Goal: Task Accomplishment & Management: Use online tool/utility

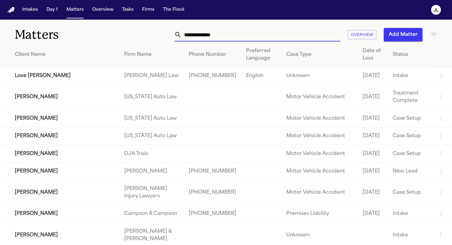
click at [198, 37] on input "text" at bounding box center [261, 35] width 158 height 14
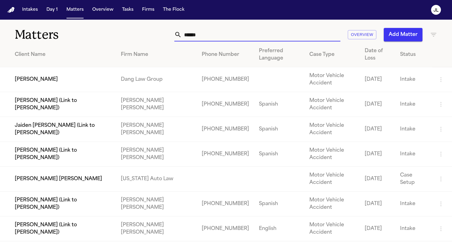
type input "******"
click at [39, 177] on td "[PERSON_NAME] [PERSON_NAME]" at bounding box center [58, 179] width 116 height 25
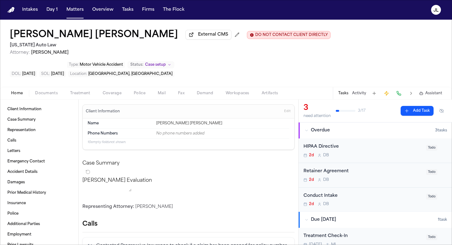
click at [284, 109] on span "Edit" at bounding box center [287, 111] width 6 height 4
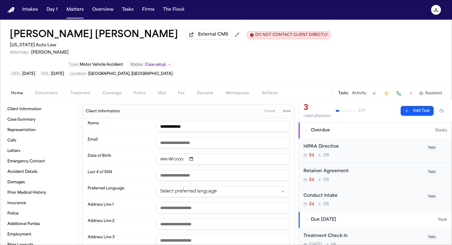
click at [183, 121] on input "**********" at bounding box center [222, 126] width 133 height 11
type input "**********"
click at [283, 109] on span "Save" at bounding box center [287, 111] width 8 height 4
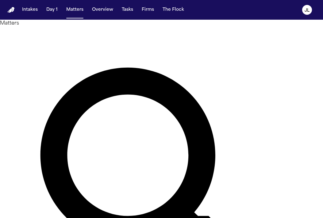
paste input "**********"
type input "**********"
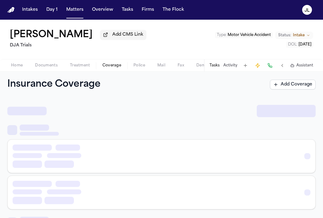
click at [103, 67] on span "Coverage" at bounding box center [112, 65] width 19 height 5
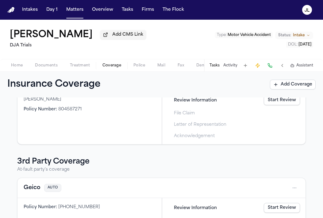
scroll to position [5, 0]
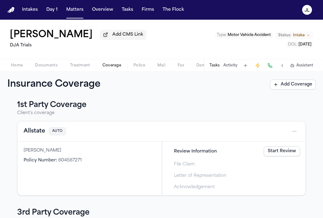
click at [38, 131] on button "Allstate" at bounding box center [35, 131] width 22 height 9
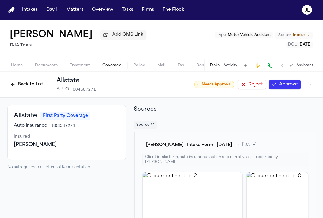
click at [289, 87] on button "Approve" at bounding box center [285, 85] width 32 height 10
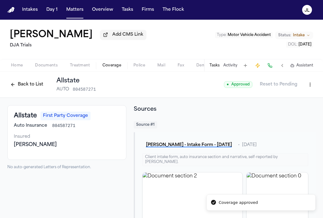
click at [31, 85] on button "Back to List" at bounding box center [26, 85] width 39 height 10
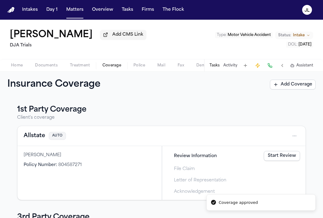
scroll to position [98, 0]
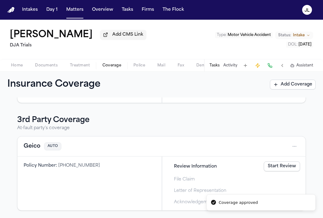
click at [28, 151] on div "Geico AUTO" at bounding box center [162, 146] width 276 height 10
click at [28, 150] on button "Geico" at bounding box center [32, 146] width 17 height 9
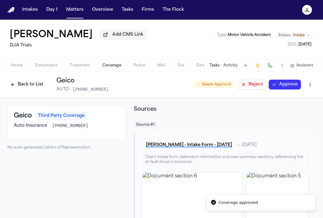
click at [281, 88] on button "Approve" at bounding box center [285, 85] width 32 height 10
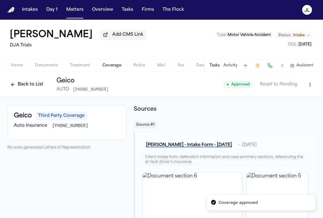
click at [21, 88] on button "Back to List" at bounding box center [26, 85] width 39 height 10
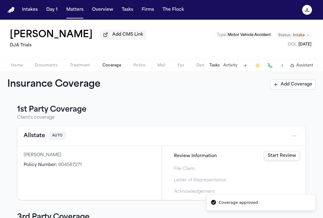
click at [37, 141] on div "Allstate AUTO" at bounding box center [162, 136] width 276 height 10
click at [37, 138] on button "Allstate" at bounding box center [35, 135] width 22 height 9
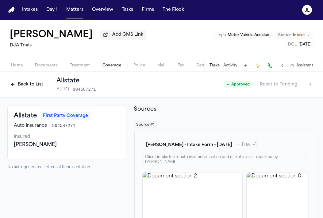
click at [272, 67] on button at bounding box center [270, 65] width 9 height 9
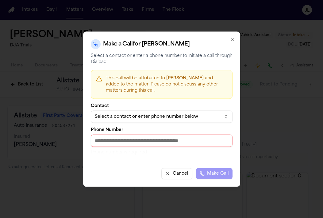
click at [177, 113] on div "Select a contact or enter phone number below" at bounding box center [157, 116] width 124 height 6
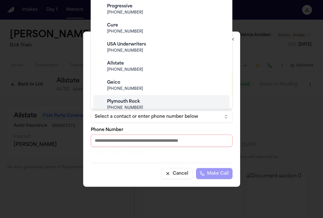
scroll to position [85, 0]
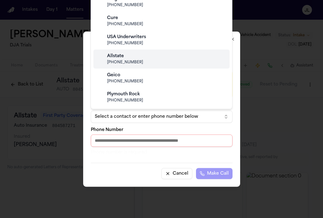
click at [141, 68] on div "Allstate (800) 255-7828" at bounding box center [162, 58] width 136 height 19
type input "**********"
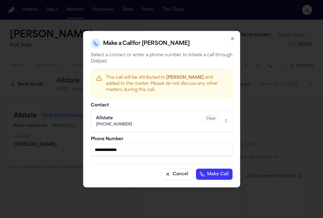
drag, startPoint x: 138, startPoint y: 148, endPoint x: 82, endPoint y: 148, distance: 55.6
click at [82, 148] on body "**********" at bounding box center [161, 109] width 323 height 218
click at [232, 38] on icon "button" at bounding box center [233, 38] width 2 height 2
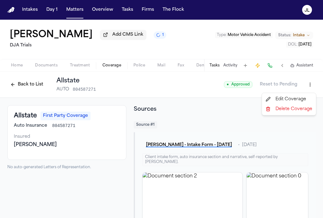
click at [311, 83] on html "Intakes Day 1 Matters Overview Tasks Firms The Flock JL Caitlyn Aaronson Add CM…" at bounding box center [161, 109] width 323 height 218
click at [291, 98] on div "Edit Coverage" at bounding box center [290, 99] width 52 height 10
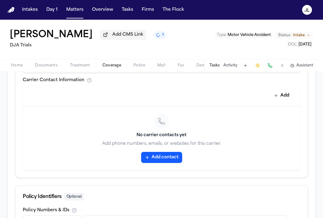
scroll to position [266, 0]
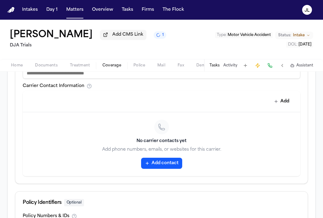
click at [158, 169] on button "Add contact" at bounding box center [161, 163] width 41 height 11
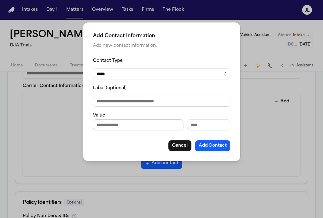
click at [142, 125] on input "Phone number" at bounding box center [138, 124] width 91 height 11
paste input "**********"
type input "**********"
click at [198, 144] on button "Add Contact" at bounding box center [212, 145] width 35 height 11
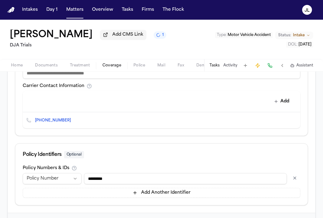
scroll to position [295, 0]
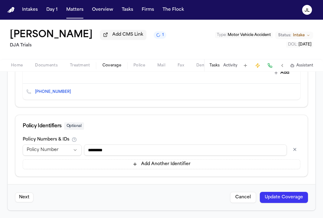
click at [276, 193] on button "Update Coverage" at bounding box center [284, 197] width 48 height 11
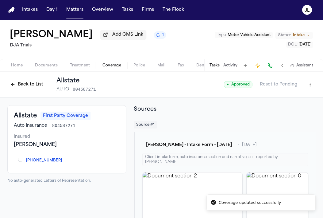
click at [36, 86] on button "Back to List" at bounding box center [26, 85] width 39 height 10
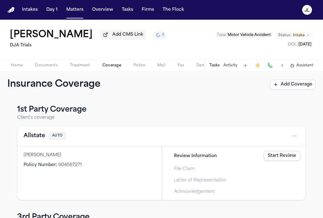
click at [280, 158] on link "Start Review" at bounding box center [282, 156] width 36 height 10
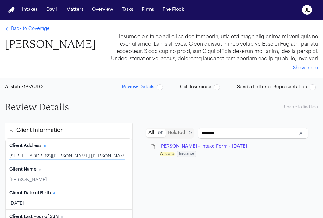
click at [204, 89] on span "Call Insurance" at bounding box center [195, 87] width 31 height 6
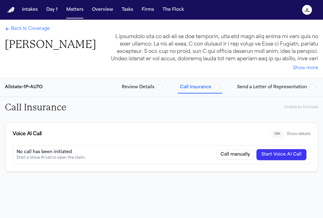
click at [271, 151] on button "Start Voice AI Call" at bounding box center [282, 154] width 50 height 11
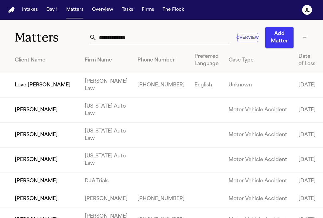
click at [126, 41] on input "text" at bounding box center [164, 38] width 134 height 14
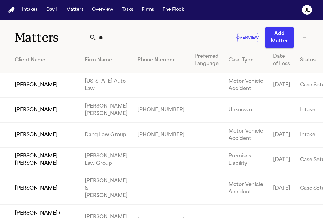
type input "**"
click at [45, 93] on td "[PERSON_NAME]" at bounding box center [40, 85] width 80 height 25
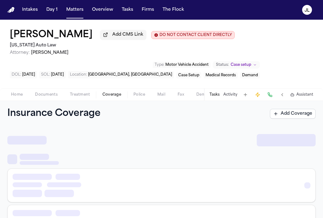
click at [111, 97] on span "Coverage" at bounding box center [112, 94] width 19 height 5
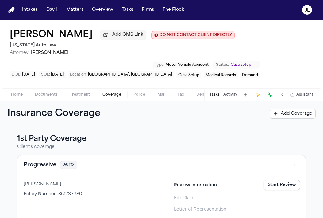
click at [37, 170] on div "Progressive AUTO" at bounding box center [162, 165] width 276 height 10
click at [37, 168] on button "Progressive" at bounding box center [40, 165] width 33 height 9
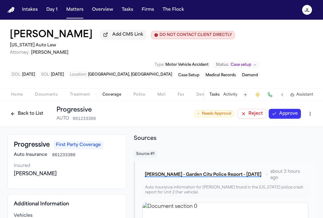
click at [291, 114] on button "Approve" at bounding box center [285, 114] width 32 height 10
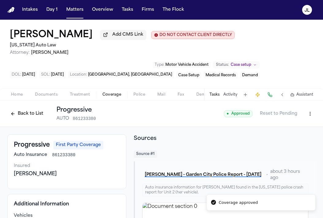
click at [268, 96] on button at bounding box center [270, 94] width 9 height 9
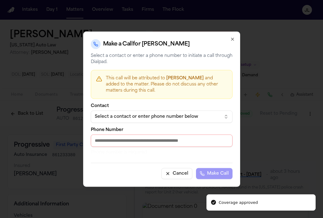
click at [119, 141] on input "Phone Number" at bounding box center [162, 140] width 142 height 12
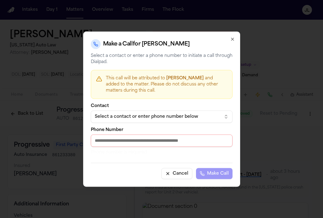
click at [106, 120] on button "Select a contact or enter phone number below" at bounding box center [162, 116] width 142 height 12
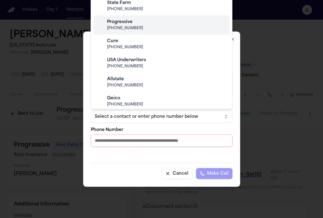
click at [116, 15] on div "Progressive (800) 776-4737" at bounding box center [162, 24] width 136 height 19
type input "**********"
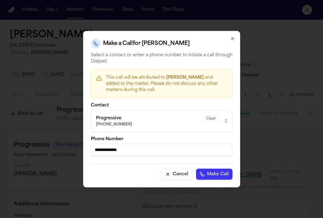
drag, startPoint x: 130, startPoint y: 151, endPoint x: 89, endPoint y: 152, distance: 41.2
click at [88, 152] on div "**********" at bounding box center [161, 109] width 157 height 156
click at [232, 35] on div "**********" at bounding box center [161, 109] width 157 height 156
click at [232, 37] on icon "button" at bounding box center [232, 38] width 5 height 5
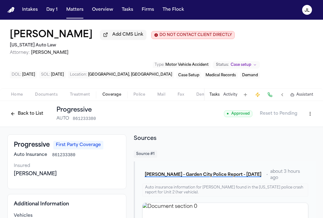
click at [320, 122] on div "Back to List Progressive AUTO 861233380 ● Approved Reset to Pending" at bounding box center [161, 114] width 323 height 26
click at [310, 116] on html "Intakes Day 1 Matters Overview Tasks Firms The Flock JL Dorene Adams Add CMS Li…" at bounding box center [161, 109] width 323 height 218
click at [299, 127] on div "Edit Coverage" at bounding box center [290, 129] width 52 height 10
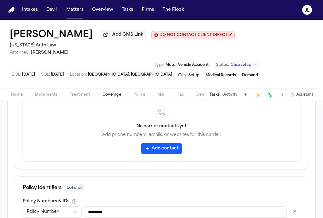
scroll to position [315, 0]
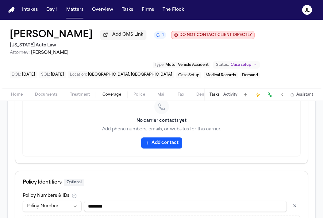
click at [160, 146] on button "Add contact" at bounding box center [161, 142] width 41 height 11
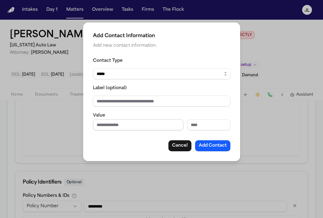
click at [119, 128] on input "Phone number" at bounding box center [138, 124] width 91 height 11
paste input "**********"
type input "**********"
click at [215, 143] on button "Add Contact" at bounding box center [212, 145] width 35 height 11
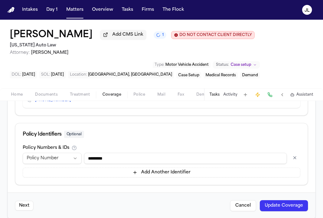
scroll to position [325, 0]
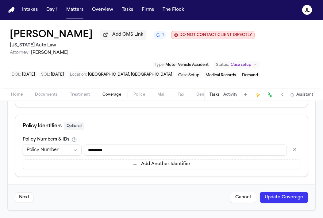
click at [284, 194] on button "Update Coverage" at bounding box center [284, 197] width 48 height 11
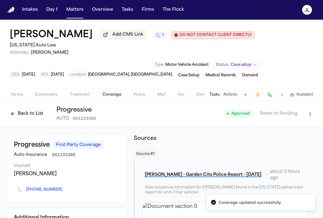
click at [27, 116] on button "Back to List" at bounding box center [26, 114] width 39 height 10
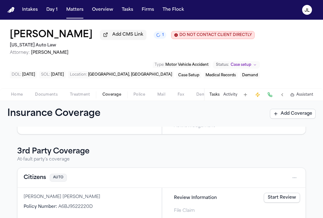
scroll to position [97, 0]
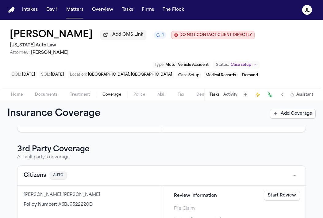
click at [39, 175] on button "Citizens" at bounding box center [35, 175] width 22 height 9
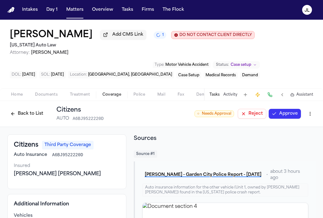
click at [276, 115] on button "Approve" at bounding box center [285, 114] width 32 height 10
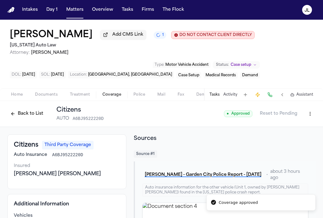
click at [31, 111] on button "Back to List" at bounding box center [26, 114] width 39 height 10
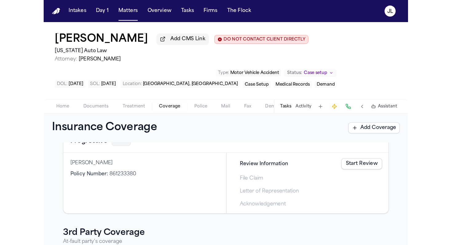
scroll to position [40, 0]
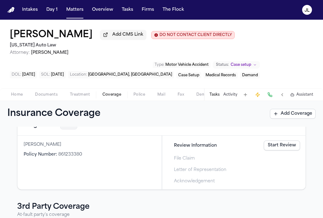
click at [292, 148] on link "Start Review" at bounding box center [282, 145] width 36 height 10
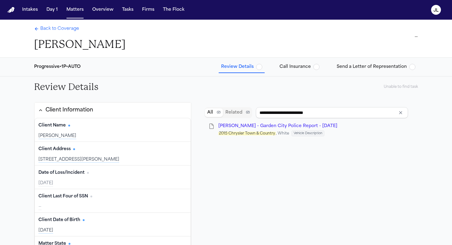
click at [294, 64] on span "Call Insurance" at bounding box center [294, 67] width 31 height 6
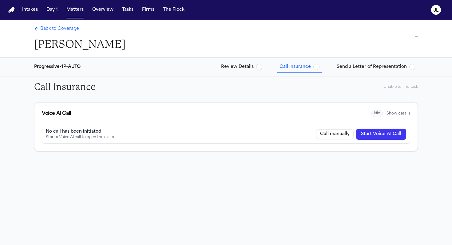
click at [323, 114] on button "Show details" at bounding box center [398, 113] width 24 height 5
click at [323, 133] on button "Start Voice AI Call" at bounding box center [381, 134] width 50 height 11
click at [323, 176] on button "Call" at bounding box center [399, 177] width 16 height 10
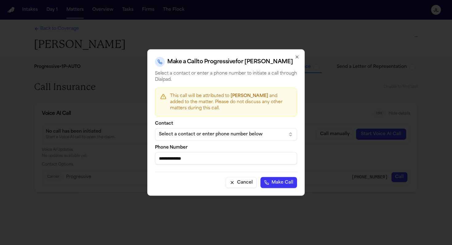
click at [299, 57] on icon "button" at bounding box center [296, 57] width 5 height 5
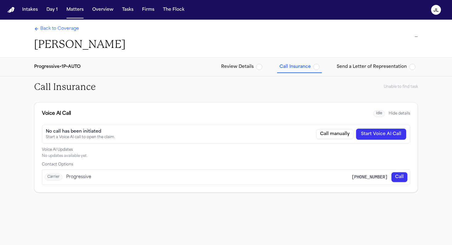
click at [323, 136] on button "Start Voice AI Call" at bounding box center [381, 134] width 50 height 11
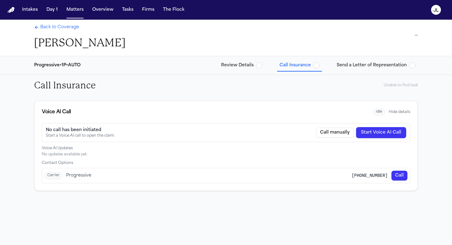
scroll to position [2, 0]
click at [323, 129] on button "Start Voice AI Call" at bounding box center [381, 132] width 50 height 11
click at [323, 139] on div "No call has been initiated Start a Voice AI call to open the claim. Call manual…" at bounding box center [226, 132] width 368 height 19
click at [323, 135] on button "Start Voice AI Call" at bounding box center [381, 132] width 50 height 11
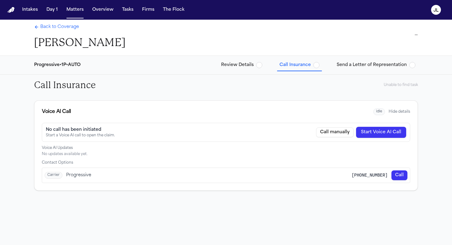
click at [323, 135] on button "Start Voice AI Call" at bounding box center [381, 132] width 50 height 11
click at [60, 41] on h1 "Dorene Adams" at bounding box center [79, 43] width 91 height 14
click at [323, 172] on button "Call" at bounding box center [399, 175] width 16 height 10
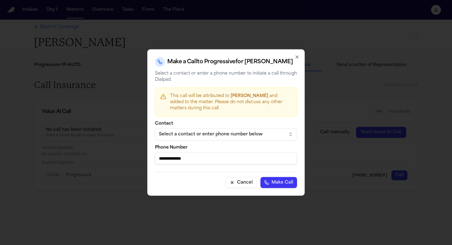
click at [279, 181] on button "Make Call" at bounding box center [278, 182] width 37 height 11
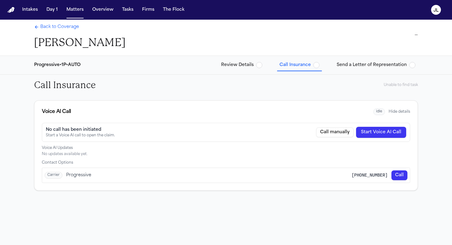
click at [53, 28] on span "Back to Coverage" at bounding box center [59, 27] width 39 height 6
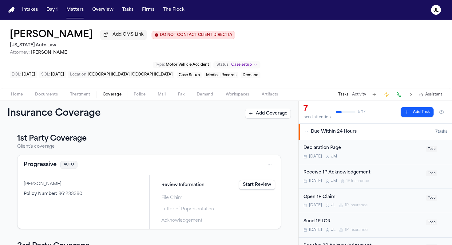
click at [255, 180] on link "Start Review" at bounding box center [257, 185] width 36 height 10
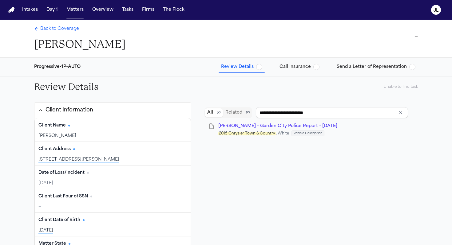
click at [59, 34] on div "Back to Coverage Dorene Adams" at bounding box center [79, 38] width 91 height 25
click at [59, 30] on span "Back to Coverage" at bounding box center [59, 29] width 39 height 6
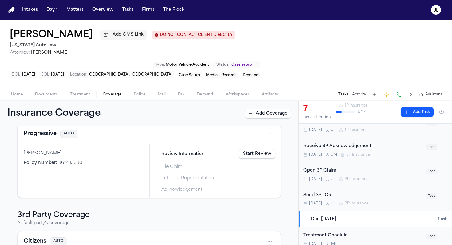
scroll to position [25, 0]
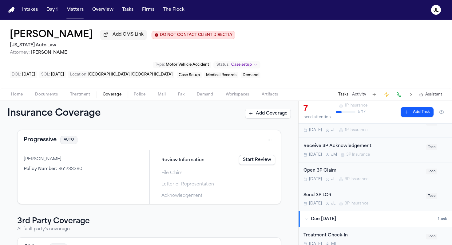
click at [48, 136] on button "Progressive" at bounding box center [40, 140] width 33 height 9
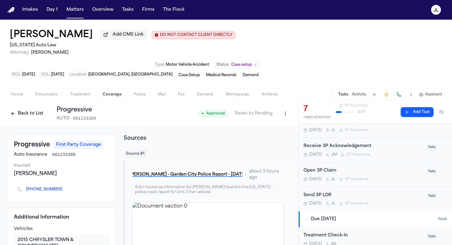
scroll to position [27, 0]
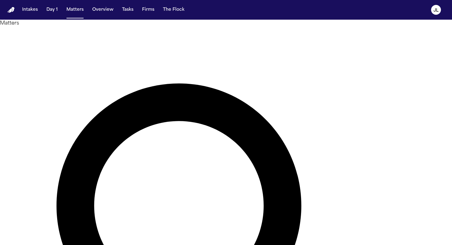
paste input "**********"
type input "**********"
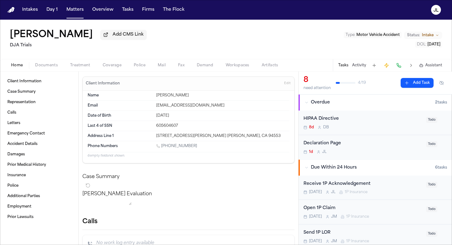
click at [101, 68] on button "Coverage" at bounding box center [111, 65] width 31 height 7
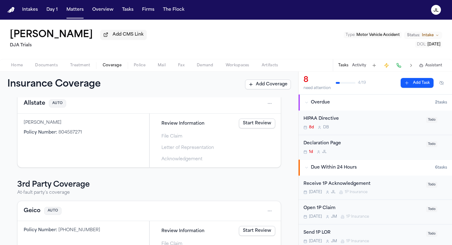
scroll to position [33, 0]
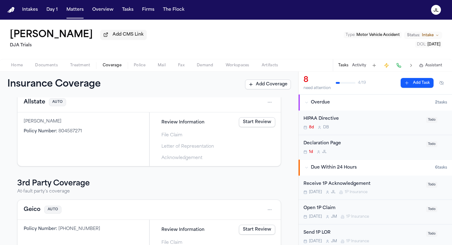
click at [41, 107] on button "Allstate" at bounding box center [35, 102] width 22 height 9
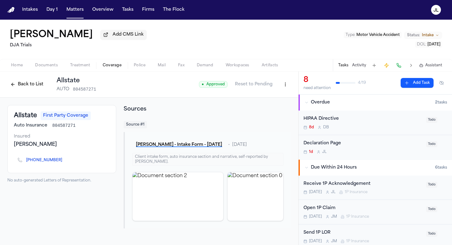
click at [64, 162] on icon "Copy to clipboard" at bounding box center [65, 161] width 2 height 2
click at [402, 68] on button at bounding box center [398, 65] width 9 height 9
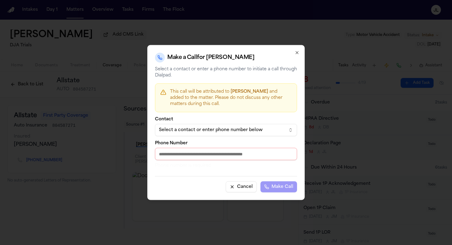
click at [212, 156] on input "Phone Number" at bounding box center [226, 154] width 142 height 12
paste input "**********"
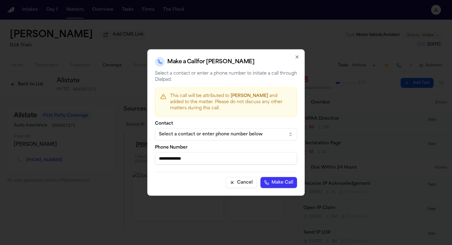
type input "**********"
click at [260, 177] on button "Make Call" at bounding box center [278, 182] width 37 height 11
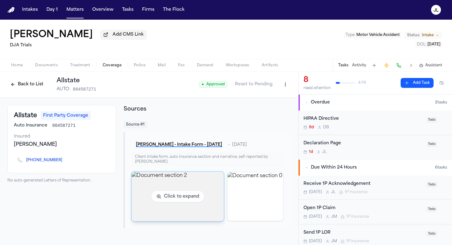
click at [197, 188] on img "View document section 2" at bounding box center [177, 196] width 92 height 49
click at [172, 190] on img "View document section 2" at bounding box center [177, 196] width 92 height 49
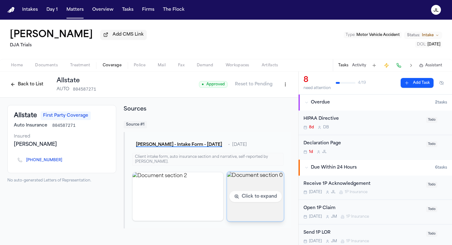
click at [248, 212] on img "View document section 0" at bounding box center [255, 196] width 57 height 49
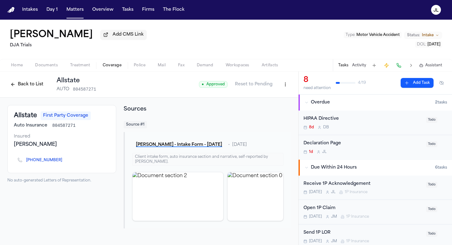
click at [32, 86] on button "Back to List" at bounding box center [26, 85] width 39 height 10
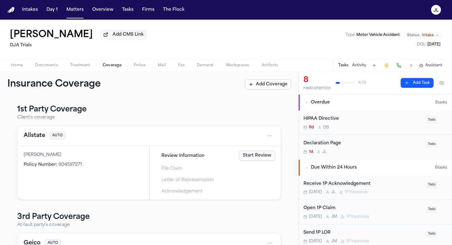
click at [45, 68] on span "Documents" at bounding box center [46, 65] width 23 height 5
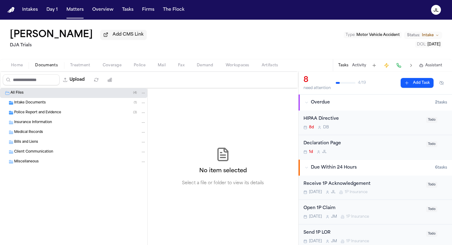
click at [28, 65] on button "Home" at bounding box center [17, 65] width 24 height 7
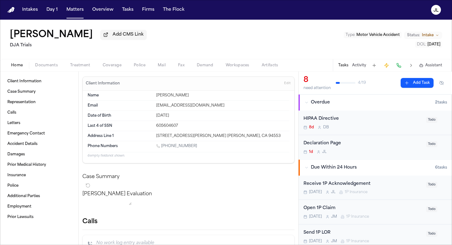
click at [47, 68] on span "Documents" at bounding box center [46, 65] width 23 height 5
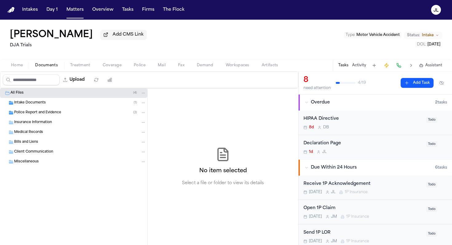
click at [51, 118] on div "Police Report and Evidence ( 3 )" at bounding box center [73, 113] width 147 height 10
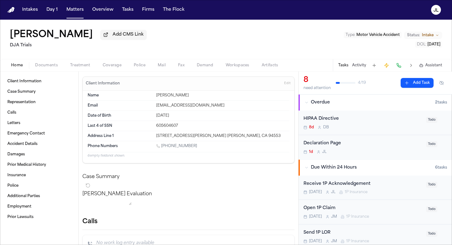
click at [16, 66] on span "Home" at bounding box center [17, 65] width 12 height 5
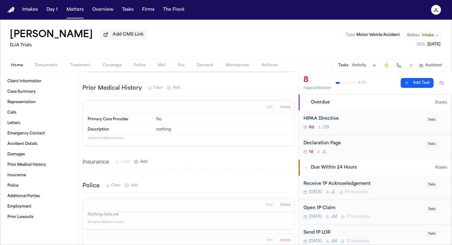
scroll to position [553, 0]
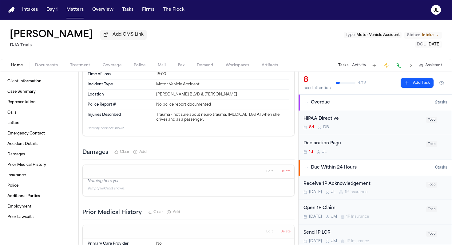
click at [122, 66] on button "Coverage" at bounding box center [111, 65] width 31 height 7
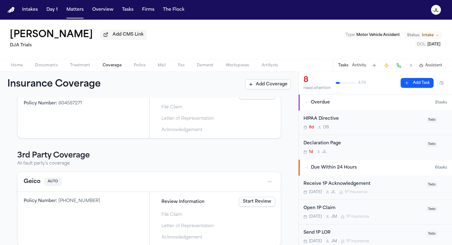
scroll to position [71, 0]
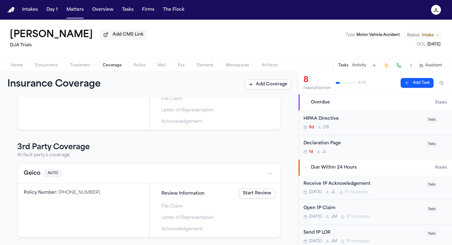
click at [30, 173] on button "Geico" at bounding box center [32, 173] width 17 height 9
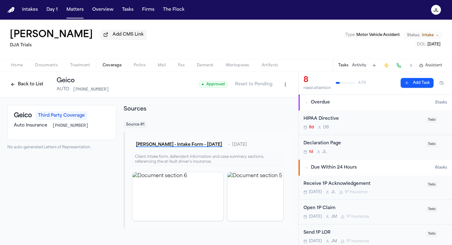
click at [396, 64] on button at bounding box center [398, 65] width 9 height 9
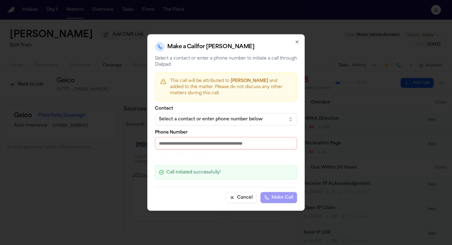
click at [155, 121] on button "Select a contact or enter phone number below" at bounding box center [226, 119] width 142 height 12
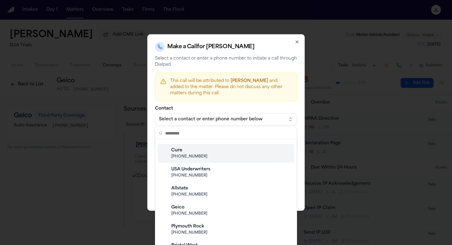
scroll to position [145, 0]
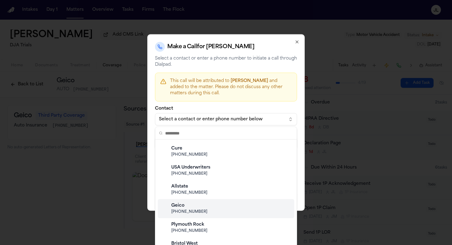
click at [190, 204] on div "Geico" at bounding box center [230, 206] width 119 height 6
type input "**********"
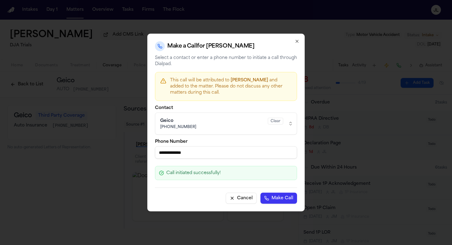
click at [285, 197] on button "Make Call" at bounding box center [278, 198] width 37 height 11
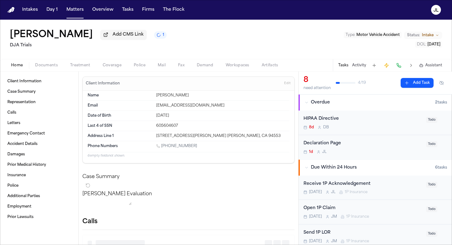
click at [15, 68] on span "Home" at bounding box center [17, 65] width 12 height 5
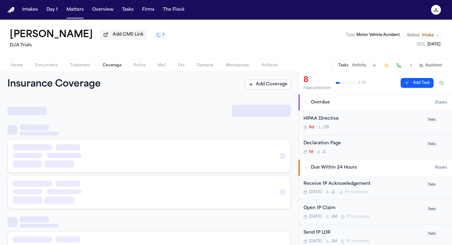
click at [118, 68] on span "Coverage" at bounding box center [112, 65] width 19 height 5
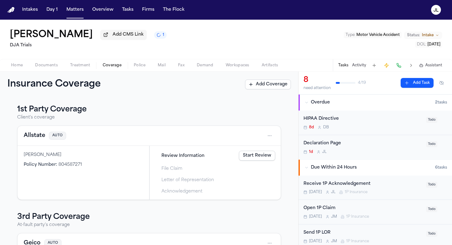
scroll to position [71, 0]
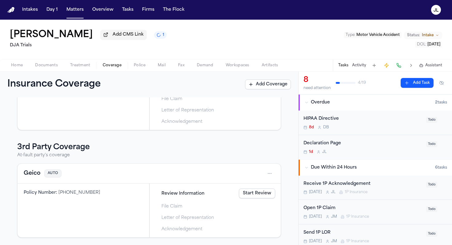
click at [31, 169] on button "Geico" at bounding box center [32, 173] width 17 height 9
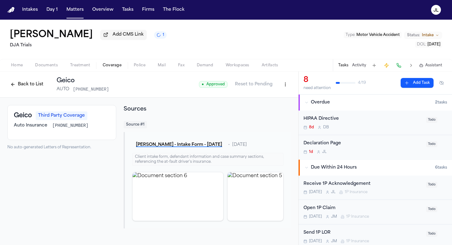
click at [30, 88] on button "Back to List" at bounding box center [26, 85] width 39 height 10
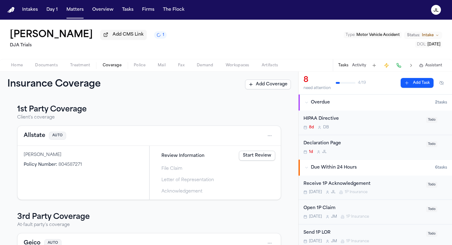
scroll to position [71, 0]
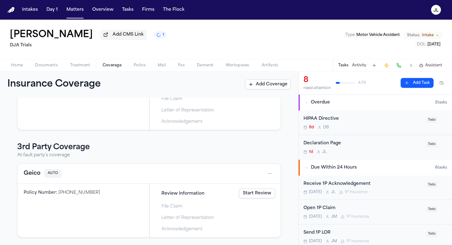
click at [36, 173] on button "Geico" at bounding box center [32, 173] width 17 height 9
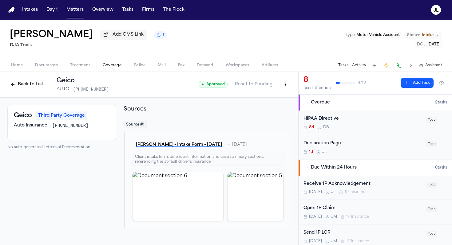
click at [16, 89] on button "Back to List" at bounding box center [26, 85] width 39 height 10
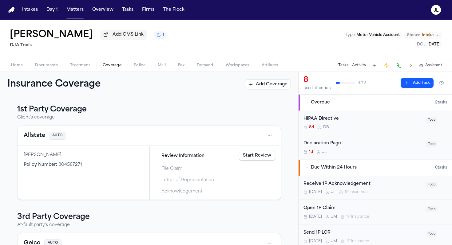
click at [20, 71] on div "Home Documents Treatment Coverage Police Mail Fax Demand Workspaces Artifacts T…" at bounding box center [226, 65] width 452 height 12
click at [20, 68] on span "Home" at bounding box center [17, 65] width 12 height 5
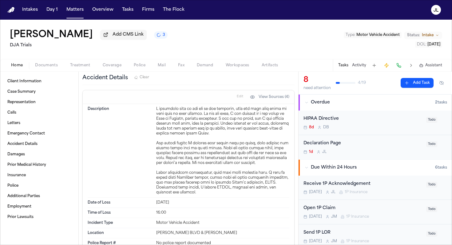
scroll to position [456, 0]
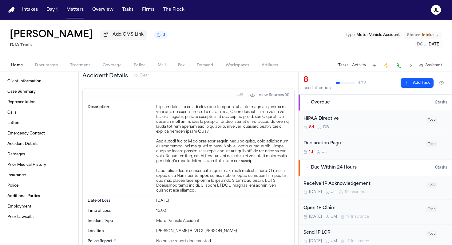
click at [45, 66] on span "Documents" at bounding box center [46, 65] width 23 height 5
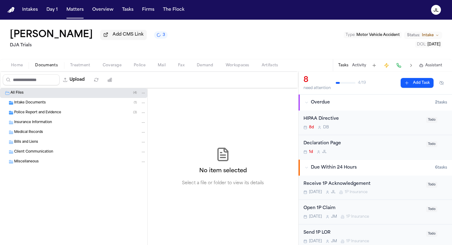
click at [50, 106] on div "Intake Documents ( 1 )" at bounding box center [80, 103] width 132 height 6
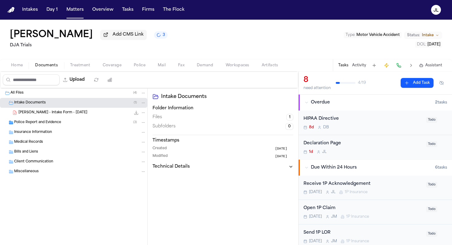
click at [46, 125] on span "Police Report and Evidence" at bounding box center [37, 122] width 47 height 5
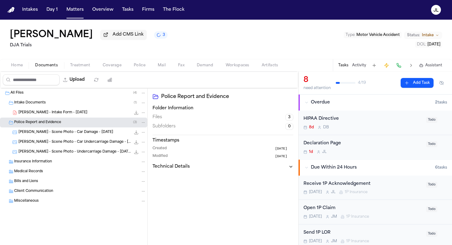
click at [46, 135] on span "C. Aaronson - Scene Photo - Car Damage - 9.5.25" at bounding box center [65, 132] width 95 height 5
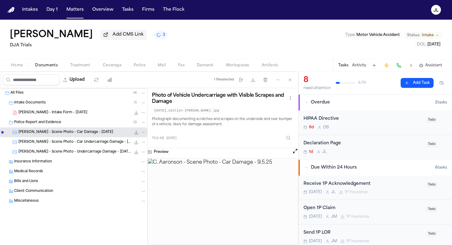
click at [51, 147] on div "C. Aaronson - Scene Photo - Car Undercarriage Damage - 9.5.25 57.4 KB • JPG" at bounding box center [73, 142] width 147 height 10
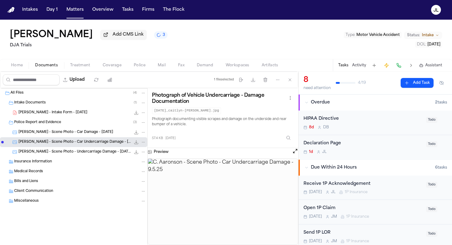
click at [57, 154] on span "C. Aaronson - Scene Photo - Undercarriage Damage - 9.5.25" at bounding box center [74, 152] width 112 height 5
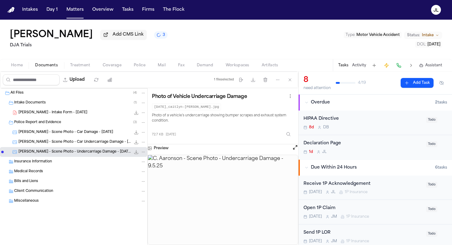
click at [47, 169] on div "Medical Records" at bounding box center [73, 172] width 147 height 10
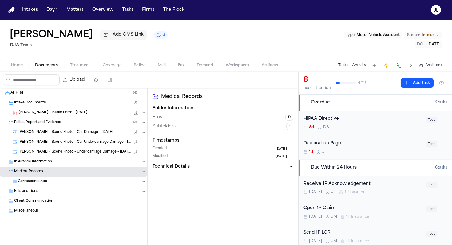
click at [47, 163] on span "Insurance Information" at bounding box center [33, 161] width 38 height 5
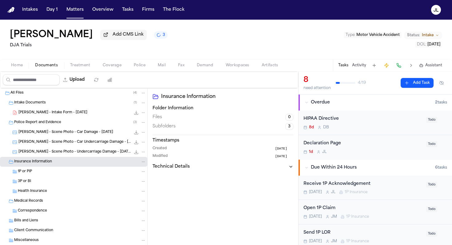
click at [34, 111] on div "C. Aaronson - Intake Form - 9.2.25 24.1 KB • PDF" at bounding box center [81, 113] width 127 height 6
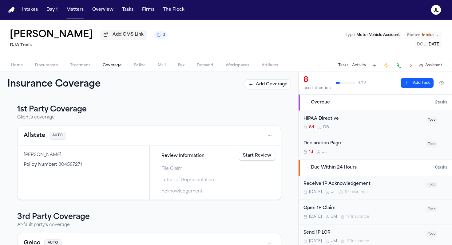
click at [108, 66] on span "Coverage" at bounding box center [112, 65] width 19 height 5
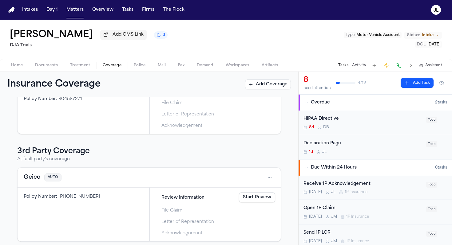
scroll to position [71, 0]
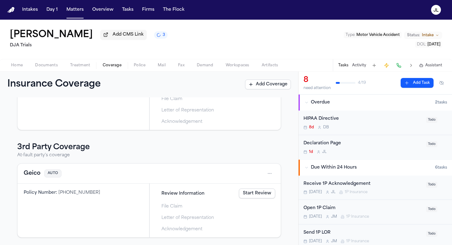
click at [23, 66] on button "Home" at bounding box center [17, 65] width 24 height 7
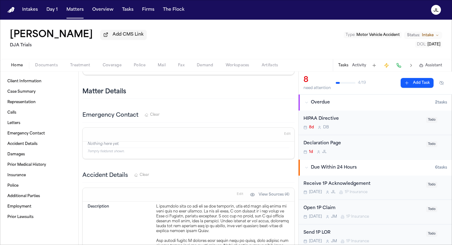
scroll to position [479, 0]
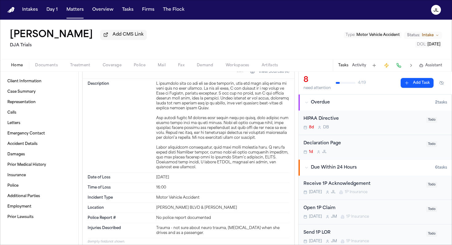
click at [429, 45] on span "2025-08-22" at bounding box center [433, 45] width 13 height 4
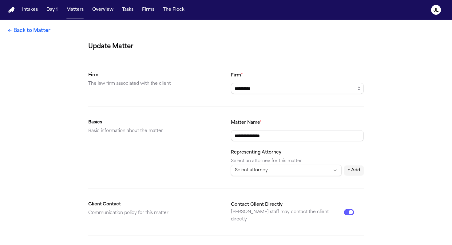
click at [34, 29] on link "Back to Matter" at bounding box center [28, 30] width 43 height 7
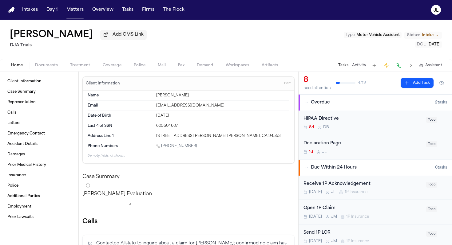
click at [123, 69] on button "Coverage" at bounding box center [111, 65] width 31 height 7
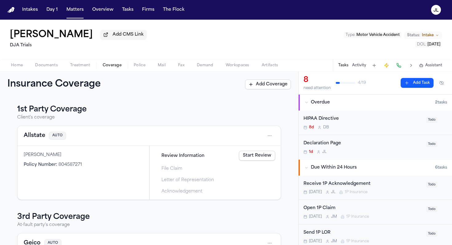
scroll to position [71, 0]
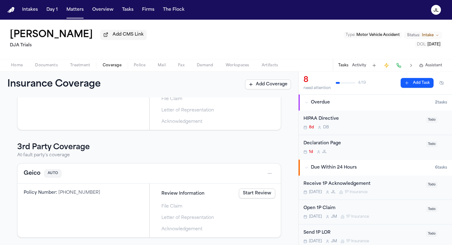
click at [37, 174] on button "Geico" at bounding box center [32, 173] width 17 height 9
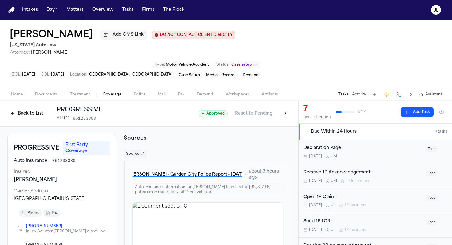
click at [17, 109] on button "Back to List" at bounding box center [26, 114] width 39 height 10
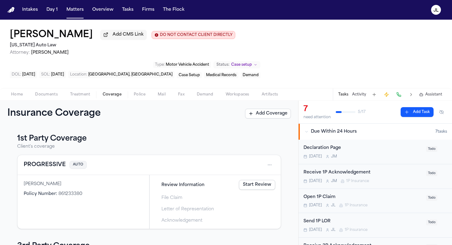
scroll to position [78, 0]
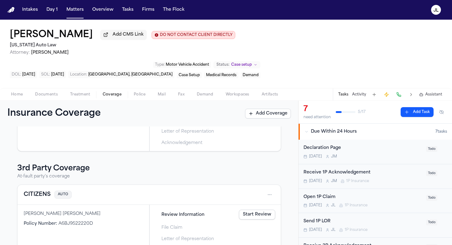
click at [40, 190] on button "CITIZENS" at bounding box center [37, 194] width 27 height 9
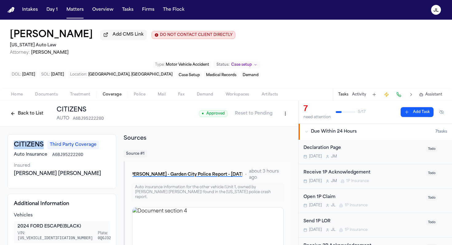
drag, startPoint x: 45, startPoint y: 124, endPoint x: 6, endPoint y: 123, distance: 38.7
click at [6, 127] on div "CITIZENS Third Party Coverage Auto Insurance A6BJ9522220D Insured [PERSON_NAME]…" at bounding box center [149, 211] width 298 height 169
copy h3 "CITIZENS"
click at [285, 90] on html "Intakes Day 1 Matters Overview Tasks Firms The [PERSON_NAME] [PERSON_NAME] Add …" at bounding box center [226, 122] width 452 height 245
click at [277, 104] on div "Edit Coverage" at bounding box center [264, 106] width 52 height 10
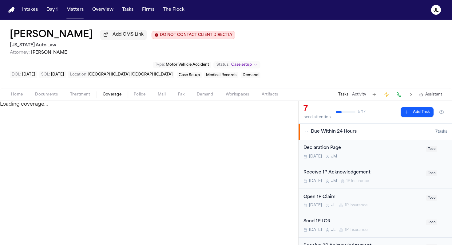
select select "**********"
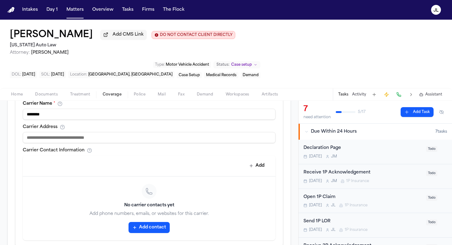
scroll to position [241, 0]
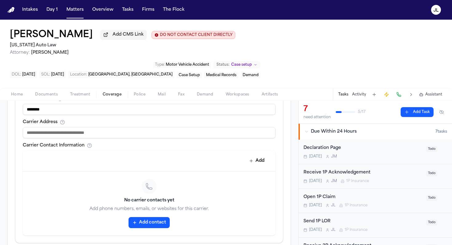
click at [159, 217] on button "Add contact" at bounding box center [148, 222] width 41 height 11
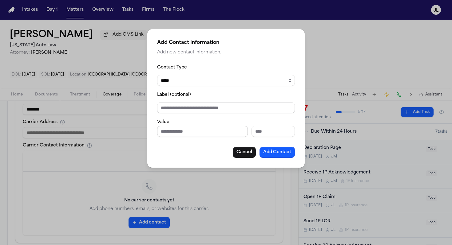
click at [169, 132] on input "Phone number" at bounding box center [202, 131] width 91 height 11
paste input "**********"
type input "**********"
click at [275, 154] on button "Add Contact" at bounding box center [276, 152] width 35 height 11
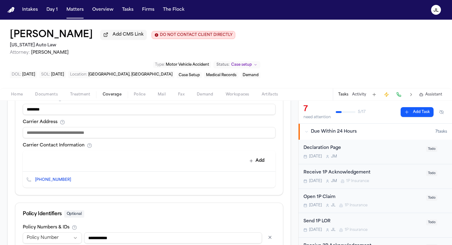
click at [73, 178] on icon "Copy to clipboard" at bounding box center [74, 179] width 2 height 3
click at [397, 90] on button at bounding box center [398, 94] width 9 height 9
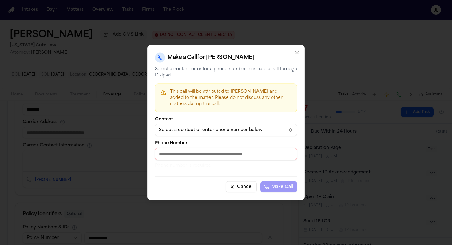
click at [221, 152] on input "Phone Number" at bounding box center [226, 154] width 142 height 12
paste input "**********"
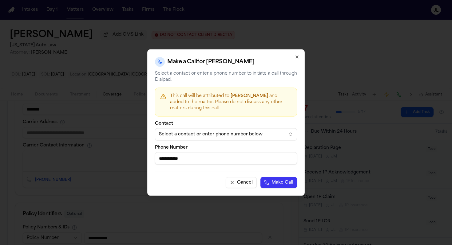
type input "**********"
click at [282, 186] on button "Make Call" at bounding box center [278, 182] width 37 height 11
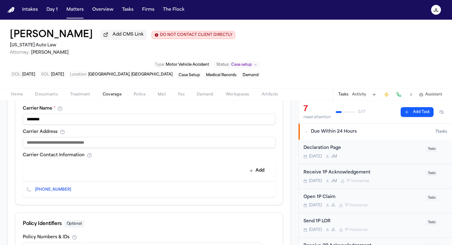
scroll to position [231, 0]
click at [72, 188] on icon "Copy to clipboard" at bounding box center [74, 190] width 4 height 4
click at [397, 90] on button at bounding box center [398, 94] width 9 height 9
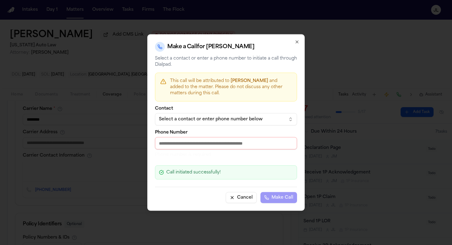
paste input "**********"
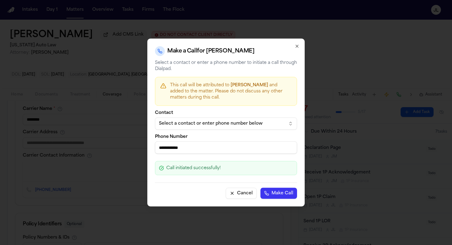
type input "**********"
click at [293, 197] on button "Make Call" at bounding box center [278, 193] width 37 height 11
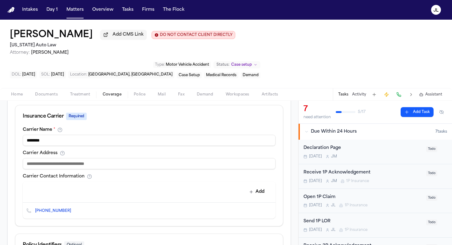
scroll to position [273, 0]
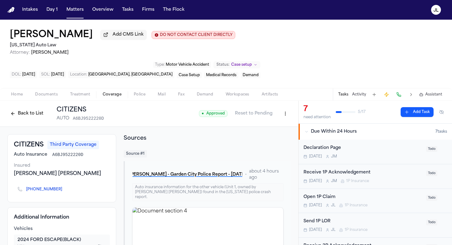
click at [19, 109] on button "Back to List" at bounding box center [26, 114] width 39 height 10
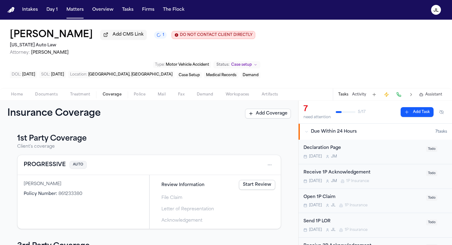
click at [45, 167] on button "PROGRESSIVE" at bounding box center [45, 165] width 42 height 9
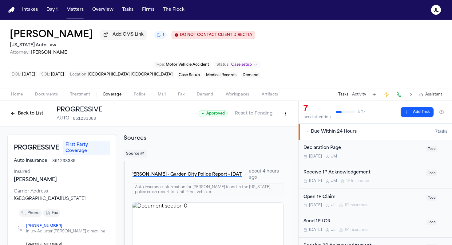
click at [21, 116] on button "Back to List" at bounding box center [26, 114] width 39 height 10
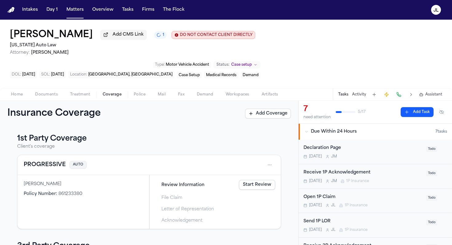
scroll to position [100, 0]
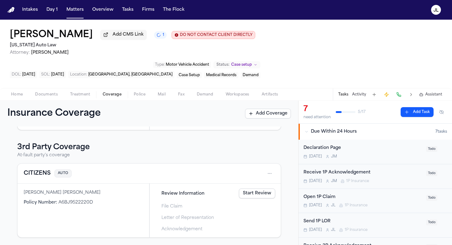
click at [41, 173] on button "CITIZENS" at bounding box center [37, 173] width 27 height 9
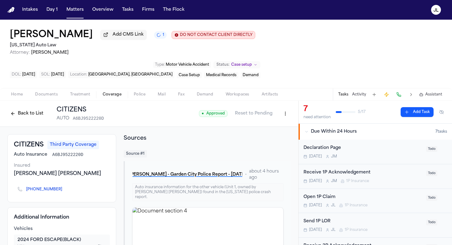
click at [30, 117] on button "Back to List" at bounding box center [26, 114] width 39 height 10
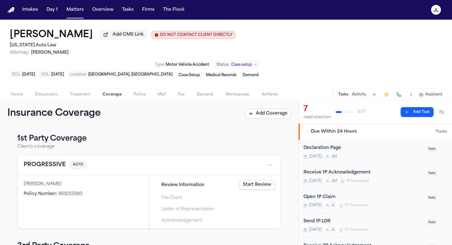
click at [22, 92] on span "Home" at bounding box center [17, 94] width 12 height 5
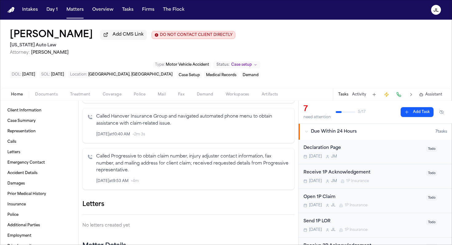
scroll to position [175, 0]
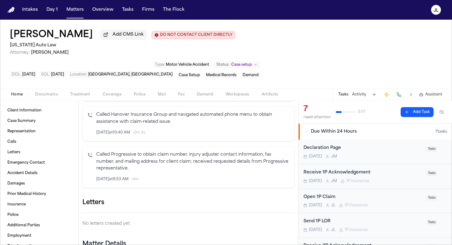
click at [294, 203] on icon "button" at bounding box center [294, 203] width 0 height 0
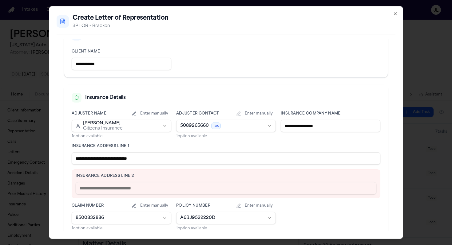
scroll to position [99, 0]
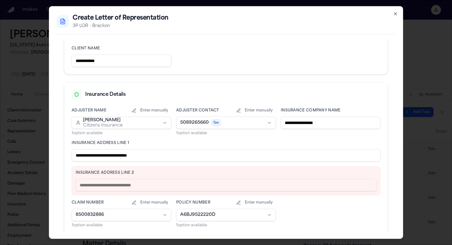
drag, startPoint x: 154, startPoint y: 158, endPoint x: 108, endPoint y: 157, distance: 47.0
click at [108, 157] on input "**********" at bounding box center [226, 155] width 308 height 12
type input "**********"
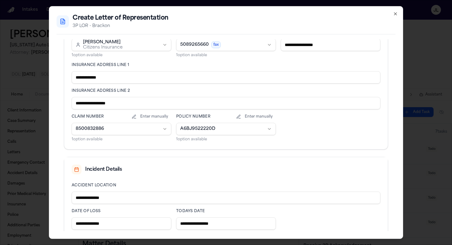
scroll to position [217, 0]
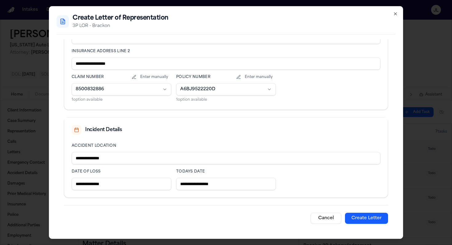
type input "**********"
click at [371, 220] on button "Create Letter" at bounding box center [366, 218] width 43 height 11
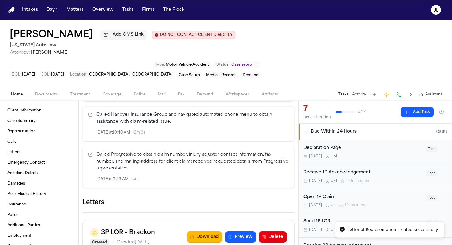
click at [294, 203] on icon "button" at bounding box center [294, 203] width 0 height 0
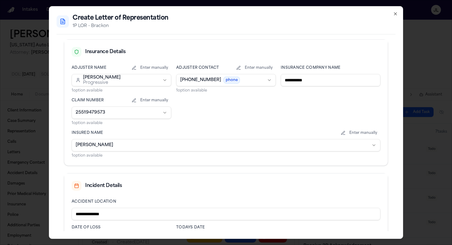
scroll to position [198, 0]
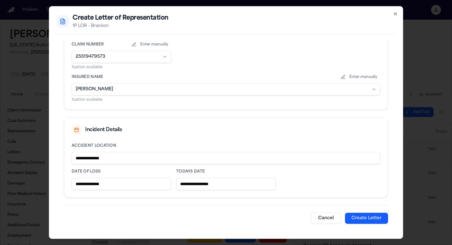
click at [370, 217] on button "Create Letter" at bounding box center [366, 218] width 43 height 11
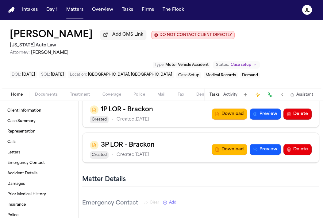
scroll to position [278, 0]
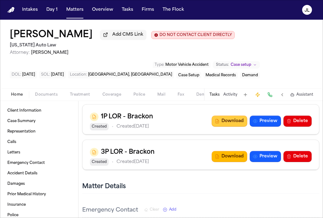
click at [232, 127] on button "Download" at bounding box center [230, 120] width 36 height 11
click at [228, 162] on button "Download" at bounding box center [230, 156] width 36 height 11
click at [96, 96] on button "Coverage" at bounding box center [111, 94] width 31 height 7
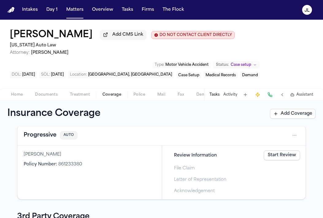
scroll to position [37, 0]
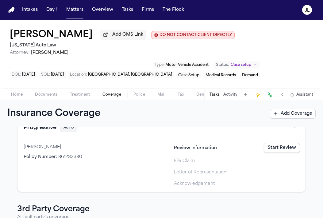
click at [36, 131] on button "Progressive" at bounding box center [40, 127] width 33 height 9
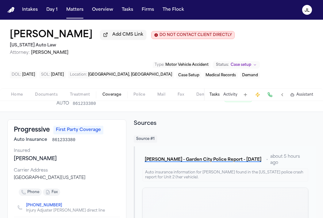
scroll to position [21, 0]
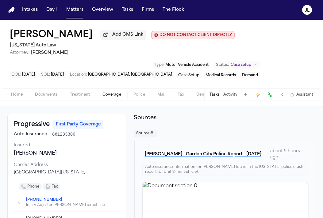
drag, startPoint x: 95, startPoint y: 175, endPoint x: 13, endPoint y: 173, distance: 82.0
click at [13, 173] on div "Progressive First Party Coverage Auto Insurance 861233380 Insured Dorene Adams …" at bounding box center [66, 175] width 119 height 123
copy div "PO Box 94670 Cleveland, Ohio 44101"
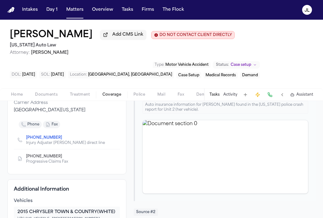
scroll to position [85, 0]
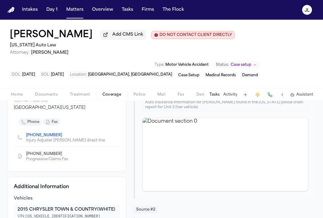
click at [64, 156] on icon "Copy to clipboard" at bounding box center [65, 155] width 2 height 2
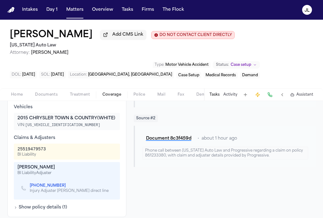
scroll to position [192, 0]
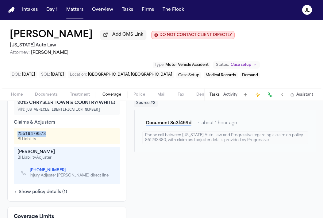
drag, startPoint x: 45, startPoint y: 135, endPoint x: 8, endPoint y: 135, distance: 37.8
click at [8, 135] on div "Additional Information Vehicles 2015 CHRYSLER TOWN & COUNTRY (WHITE) VIN: 2C4RC…" at bounding box center [66, 135] width 119 height 131
copy div "25519479573"
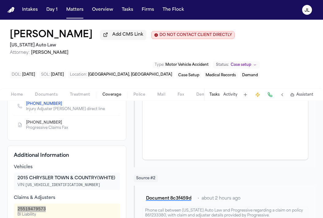
scroll to position [6, 0]
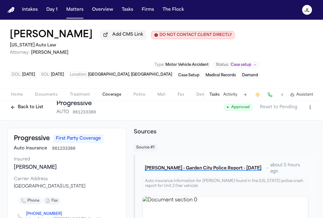
click at [34, 105] on button "Back to List" at bounding box center [26, 107] width 39 height 10
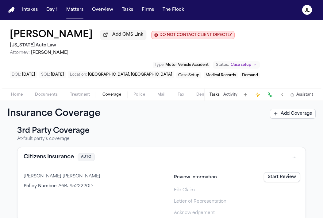
scroll to position [128, 0]
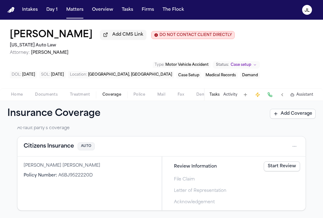
click at [51, 148] on button "Citizens Insurance" at bounding box center [49, 146] width 50 height 9
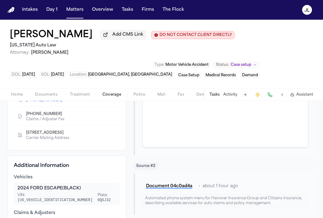
scroll to position [207, 0]
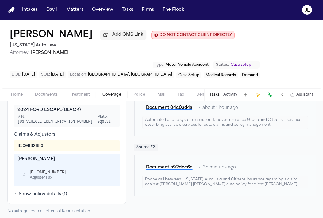
click at [68, 172] on icon "Copy to clipboard" at bounding box center [69, 173] width 2 height 2
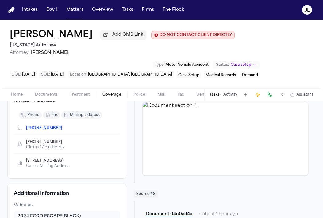
scroll to position [22, 0]
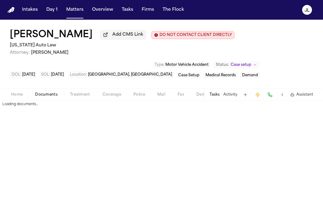
click at [38, 94] on span "Documents" at bounding box center [46, 94] width 23 height 5
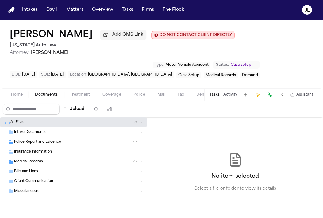
click at [42, 143] on span "Police Report and Evidence" at bounding box center [37, 141] width 47 height 5
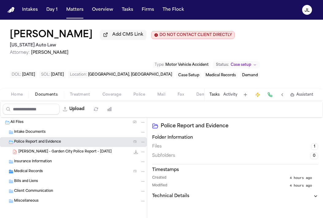
click at [42, 151] on div "D. Adams - Garden City Police Report - 8.16.25 268.6 KB • PDF" at bounding box center [81, 152] width 127 height 6
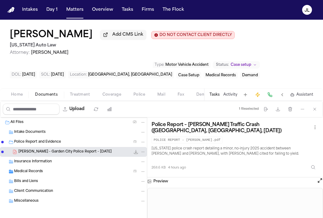
click at [135, 153] on icon "File: D. Adams - Garden City Police Report - 8.16.25" at bounding box center [136, 151] width 5 height 5
click at [28, 161] on span "Insurance Information" at bounding box center [33, 161] width 38 height 5
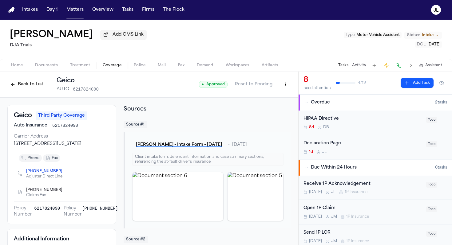
click at [28, 87] on button "Back to List" at bounding box center [26, 85] width 39 height 10
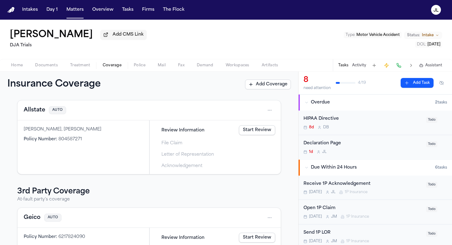
scroll to position [71, 0]
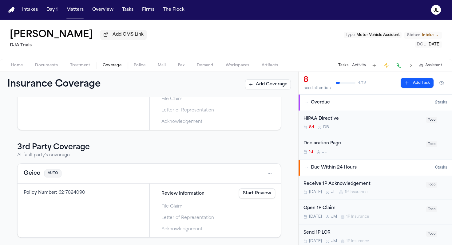
click at [32, 177] on button "Geico" at bounding box center [32, 173] width 17 height 9
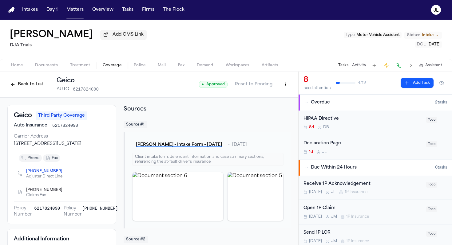
click at [24, 88] on button "Back to List" at bounding box center [26, 85] width 39 height 10
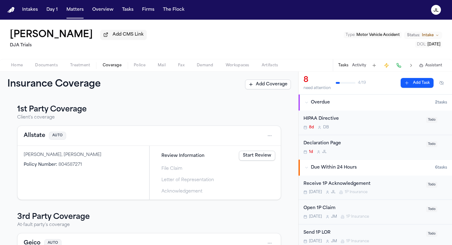
click at [33, 135] on button "Allstate" at bounding box center [35, 135] width 22 height 9
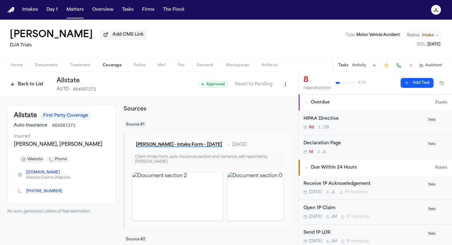
click at [27, 88] on button "Back to List" at bounding box center [26, 85] width 39 height 10
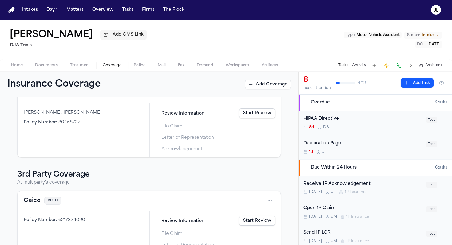
scroll to position [71, 0]
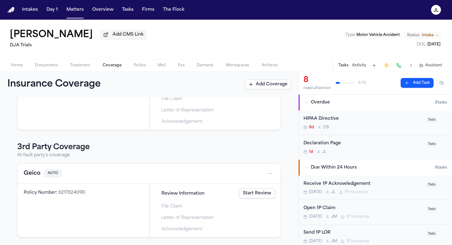
click at [36, 178] on button "Geico" at bounding box center [32, 173] width 17 height 9
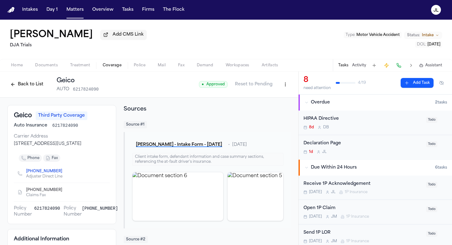
click at [27, 88] on button "Back to List" at bounding box center [26, 85] width 39 height 10
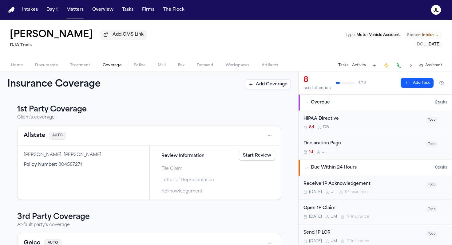
click at [33, 138] on button "Allstate" at bounding box center [35, 135] width 22 height 9
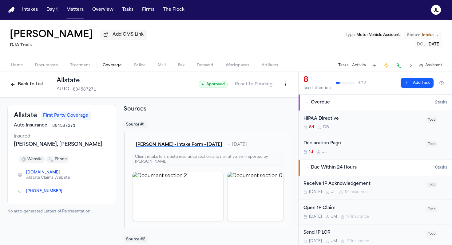
click at [30, 89] on button "Back to List" at bounding box center [26, 85] width 39 height 10
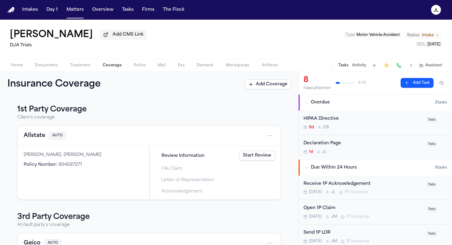
click at [34, 139] on button "Allstate" at bounding box center [35, 135] width 22 height 9
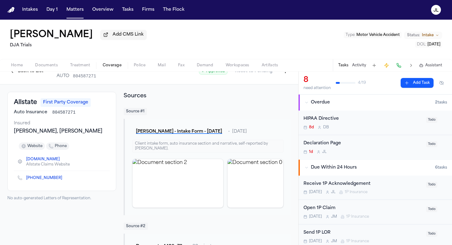
scroll to position [11, 0]
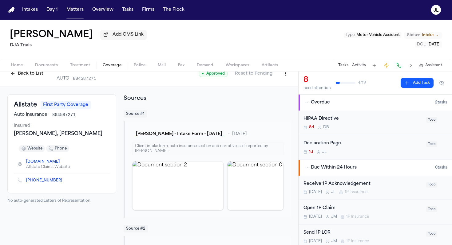
click at [63, 182] on icon "Copy to clipboard" at bounding box center [65, 181] width 4 height 4
click at [399, 66] on button at bounding box center [398, 65] width 9 height 9
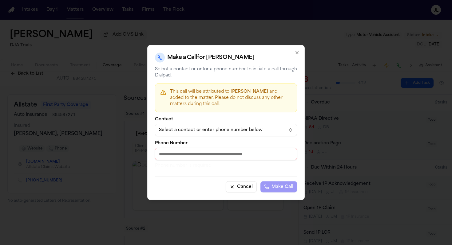
click at [190, 158] on input "Phone Number" at bounding box center [226, 154] width 142 height 12
paste input "**********"
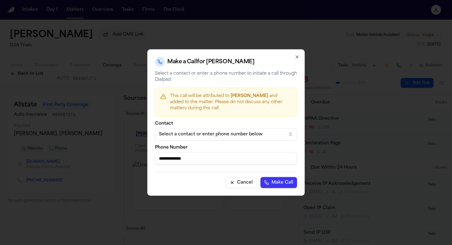
type input "**********"
click at [274, 182] on button "Make Call" at bounding box center [278, 182] width 37 height 11
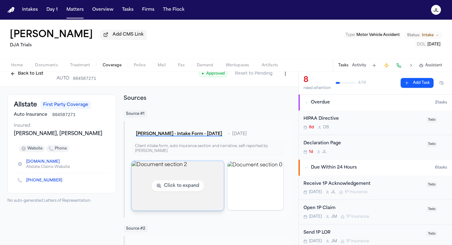
click at [190, 186] on img "View document section 2" at bounding box center [177, 185] width 92 height 49
click at [172, 210] on img "View document section 2" at bounding box center [177, 185] width 92 height 49
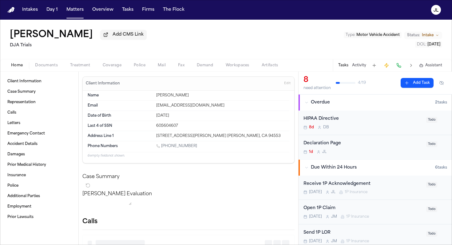
click at [13, 68] on span "Home" at bounding box center [17, 65] width 12 height 5
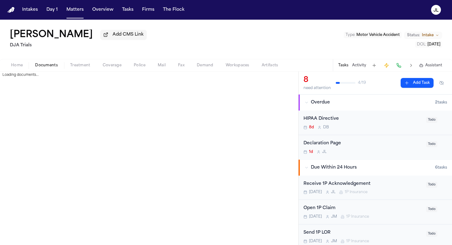
click at [36, 65] on span "Documents" at bounding box center [46, 65] width 23 height 5
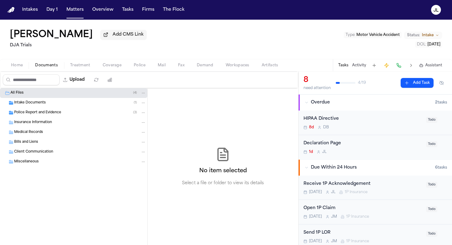
click at [30, 133] on span "Medical Records" at bounding box center [28, 132] width 29 height 5
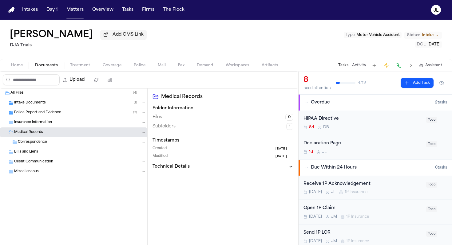
click at [30, 118] on div "Police Report and Evidence ( 3 )" at bounding box center [73, 113] width 147 height 10
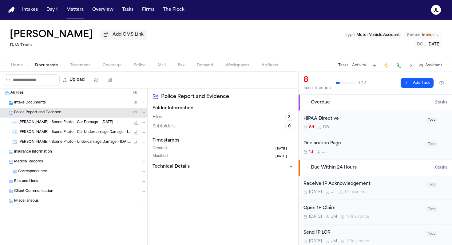
click at [27, 154] on span "Insurance Information" at bounding box center [33, 152] width 38 height 5
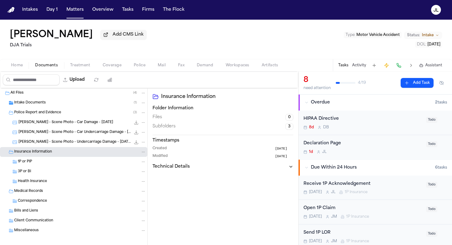
click at [30, 172] on span "3P or BI" at bounding box center [24, 171] width 13 height 5
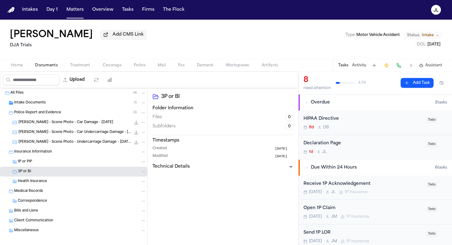
click at [30, 165] on span "1P or PIP" at bounding box center [25, 161] width 14 height 5
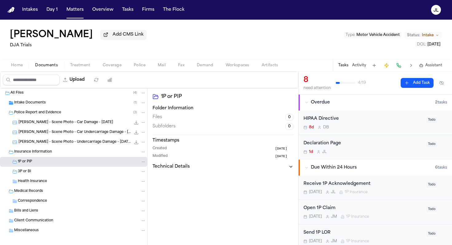
click at [26, 67] on button "Home" at bounding box center [17, 65] width 24 height 7
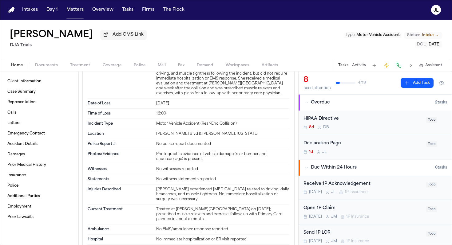
scroll to position [574, 0]
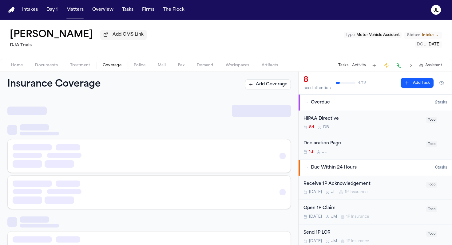
click at [111, 66] on span "Coverage" at bounding box center [112, 65] width 19 height 5
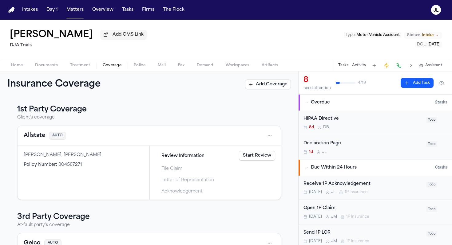
click at [34, 133] on button "Allstate" at bounding box center [35, 135] width 22 height 9
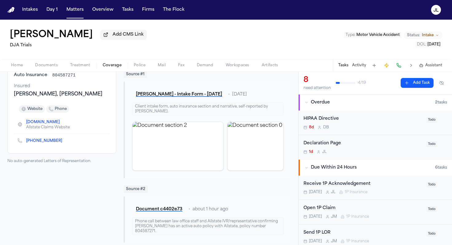
scroll to position [57, 0]
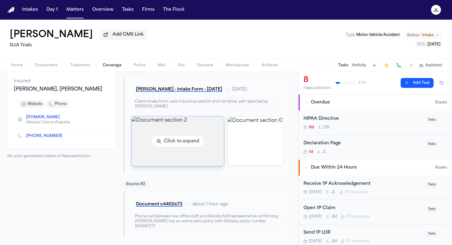
click at [164, 143] on img "View document section 2" at bounding box center [177, 140] width 92 height 49
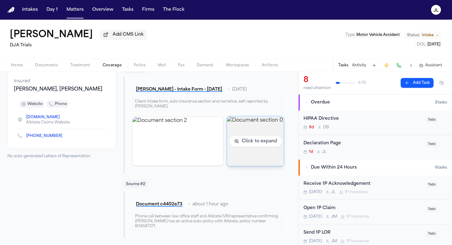
click at [254, 147] on img "View document section 0" at bounding box center [255, 140] width 57 height 49
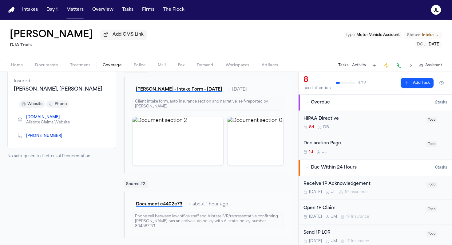
scroll to position [0, 0]
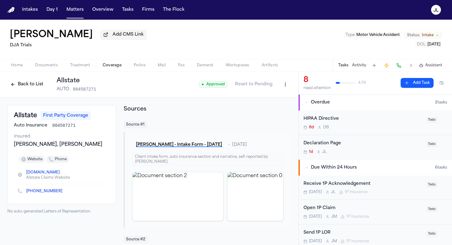
click at [32, 86] on button "Back to List" at bounding box center [26, 85] width 39 height 10
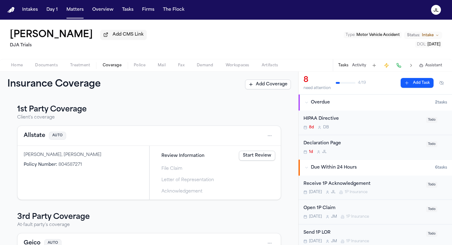
click at [42, 63] on button "Documents" at bounding box center [46, 65] width 35 height 7
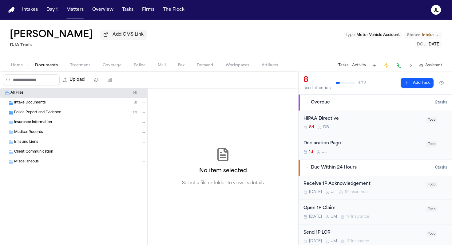
click at [23, 113] on span "Police Report and Evidence" at bounding box center [37, 112] width 47 height 5
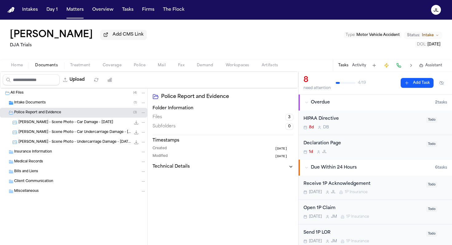
click at [24, 104] on span "Intake Documents" at bounding box center [30, 102] width 32 height 5
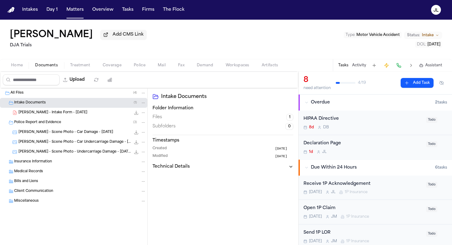
click at [25, 115] on span "C. Aaronson - Intake Form - 9.2.25" at bounding box center [52, 112] width 69 height 5
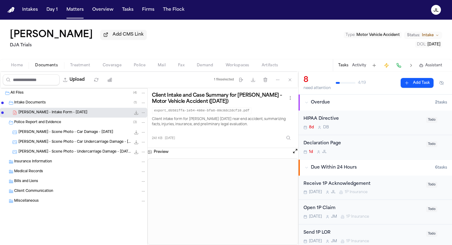
click at [33, 149] on div "C. Aaronson - Scene Photo - Undercarriage Damage - 9.5.25 72.7 KB • JPG" at bounding box center [73, 152] width 147 height 10
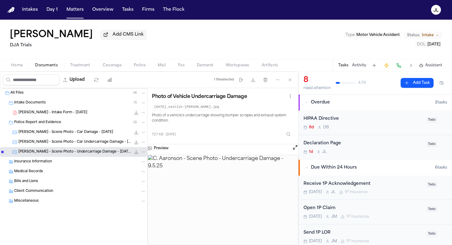
click at [33, 139] on div "C. Aaronson - Scene Photo - Car Undercarriage Damage - 9.5.25 57.4 KB • JPG" at bounding box center [73, 142] width 147 height 10
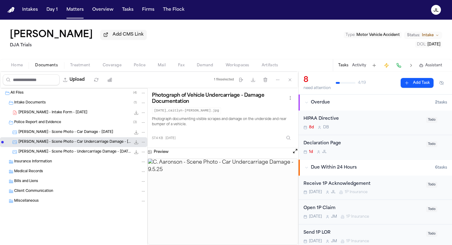
click at [33, 135] on span "C. Aaronson - Scene Photo - Car Damage - 9.5.25" at bounding box center [65, 132] width 95 height 5
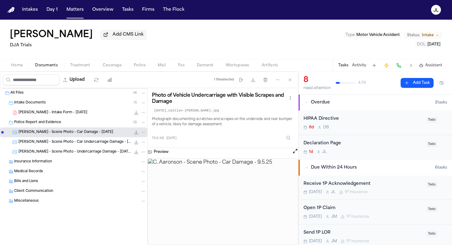
click at [35, 122] on span "Police Report and Evidence" at bounding box center [37, 122] width 47 height 5
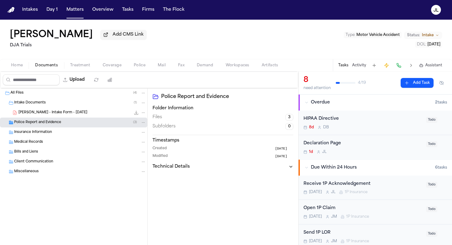
click at [35, 117] on div "C. Aaronson - Intake Form - 9.2.25 24.1 KB • PDF" at bounding box center [73, 113] width 147 height 10
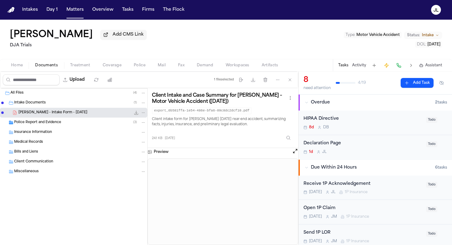
click at [18, 124] on span "Police Report and Evidence" at bounding box center [37, 122] width 47 height 5
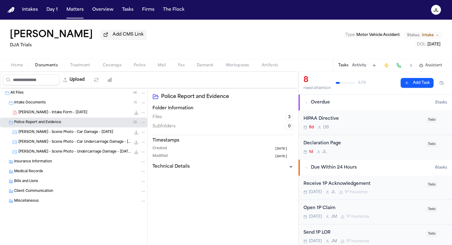
click at [35, 153] on span "C. Aaronson - Scene Photo - Undercarriage Damage - 9.5.25" at bounding box center [74, 152] width 112 height 5
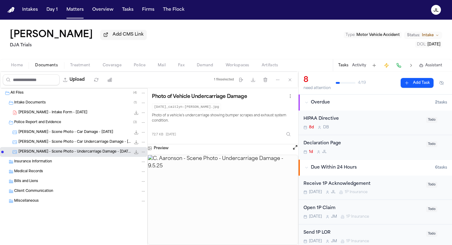
click at [44, 145] on span "C. Aaronson - Scene Photo - Car Undercarriage Damage - 9.5.25" at bounding box center [74, 142] width 112 height 5
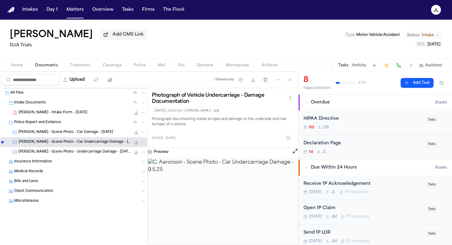
click at [46, 135] on span "C. Aaronson - Scene Photo - Car Damage - 9.5.25" at bounding box center [65, 132] width 95 height 5
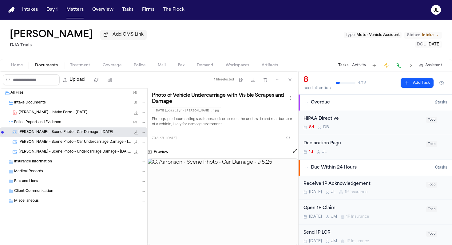
click at [65, 145] on span "C. Aaronson - Scene Photo - Car Undercarriage Damage - 9.5.25" at bounding box center [74, 142] width 112 height 5
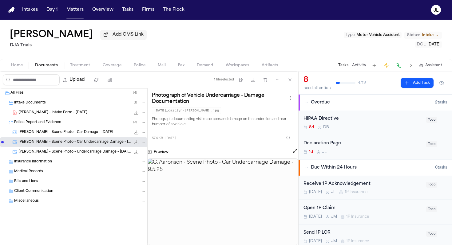
click at [64, 151] on span "C. Aaronson - Scene Photo - Undercarriage Damage - 9.5.25" at bounding box center [74, 152] width 112 height 5
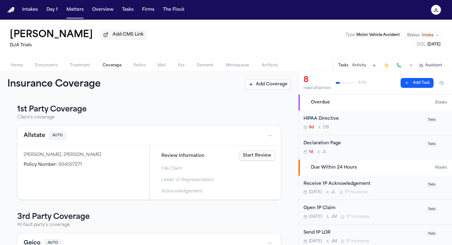
click at [115, 69] on button "Coverage" at bounding box center [111, 65] width 31 height 7
click at [28, 140] on button "Allstate" at bounding box center [35, 135] width 22 height 9
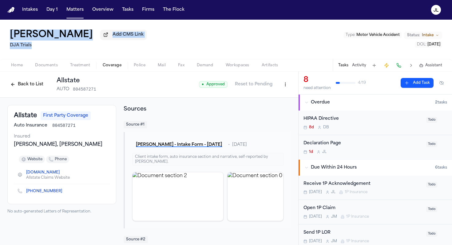
drag, startPoint x: 73, startPoint y: 49, endPoint x: 9, endPoint y: 33, distance: 66.4
click at [8, 33] on div "Caitlyn Aaronson Add CMS Link DJA Trials Type : Motor Vehicle Accident Status: …" at bounding box center [226, 39] width 452 height 39
copy div "Caitlyn Aaronson Add CMS Link DJA Trials"
click at [27, 86] on button "Back to List" at bounding box center [26, 85] width 39 height 10
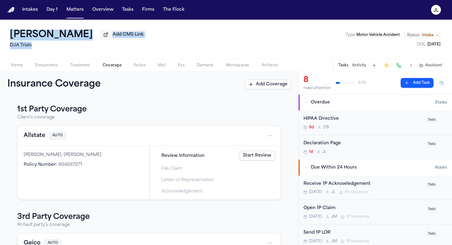
click at [42, 68] on span "Documents" at bounding box center [46, 65] width 23 height 5
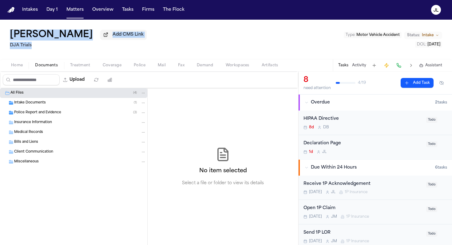
click at [20, 67] on span "Home" at bounding box center [17, 65] width 12 height 5
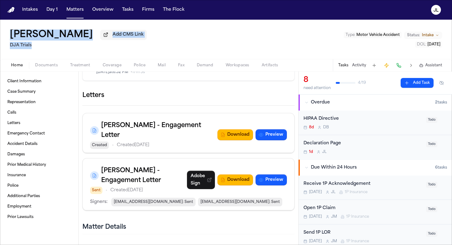
scroll to position [307, 0]
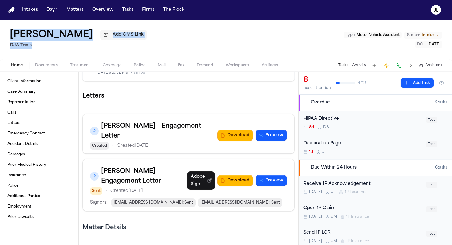
click at [294, 96] on icon "button" at bounding box center [294, 96] width 0 height 0
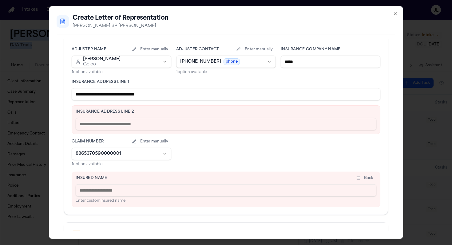
scroll to position [204, 0]
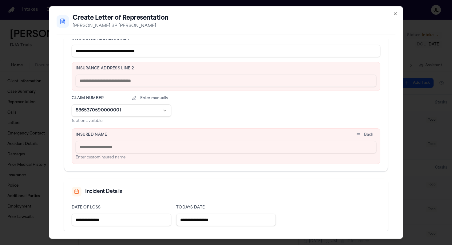
drag, startPoint x: 177, startPoint y: 48, endPoint x: 119, endPoint y: 51, distance: 57.8
click at [119, 51] on input "**********" at bounding box center [226, 51] width 308 height 12
type input "**********"
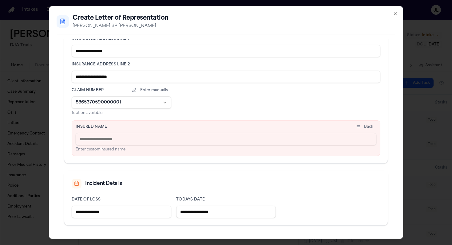
type input "**********"
drag, startPoint x: 110, startPoint y: 51, endPoint x: 93, endPoint y: 52, distance: 16.6
click at [93, 52] on input "**********" at bounding box center [226, 51] width 308 height 12
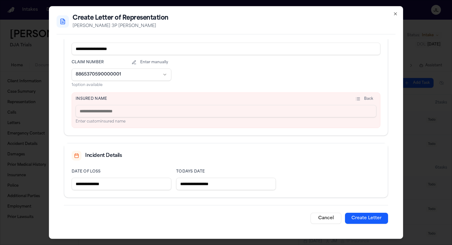
scroll to position [0, 0]
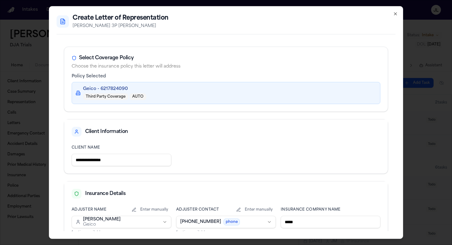
type input "**********"
drag, startPoint x: 120, startPoint y: 164, endPoint x: 73, endPoint y: 159, distance: 47.3
click at [73, 159] on input "**********" at bounding box center [122, 160] width 100 height 12
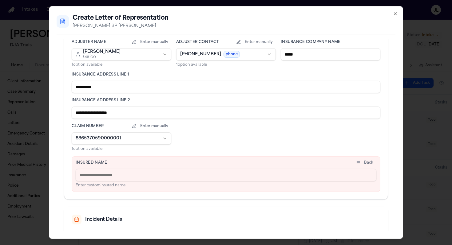
click at [111, 178] on input at bounding box center [226, 175] width 300 height 12
type input "*******"
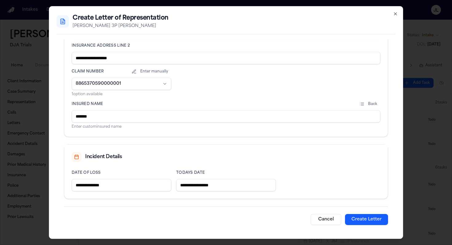
scroll to position [224, 0]
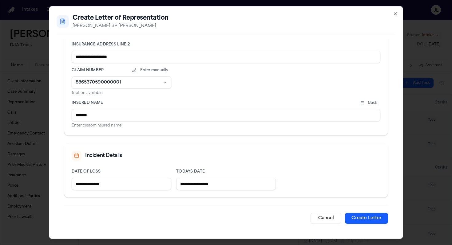
click at [363, 216] on button "Create Letter" at bounding box center [366, 218] width 43 height 11
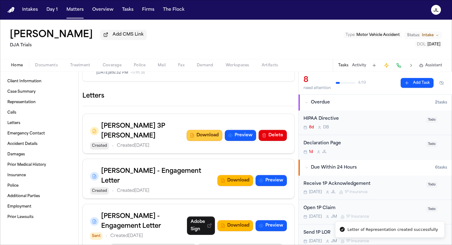
click at [209, 139] on button "Download" at bounding box center [204, 135] width 36 height 11
click at [109, 67] on span "Coverage" at bounding box center [112, 65] width 19 height 5
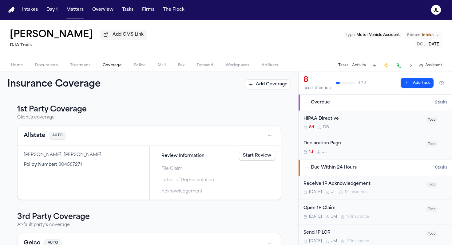
scroll to position [71, 0]
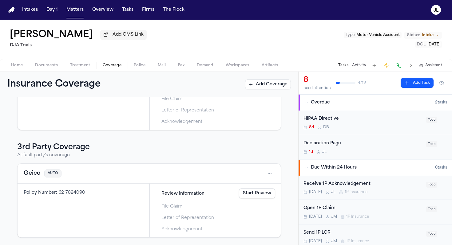
click at [35, 170] on button "Geico" at bounding box center [32, 173] width 17 height 9
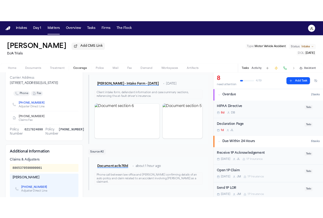
scroll to position [58, 0]
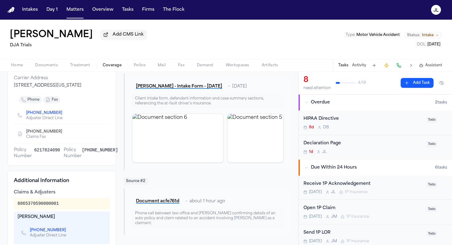
click at [64, 132] on icon "Copy to clipboard" at bounding box center [65, 131] width 2 height 3
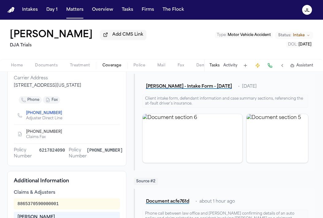
scroll to position [0, 0]
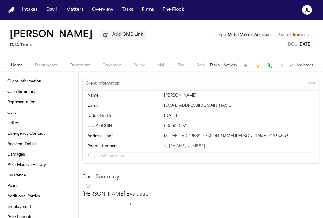
click at [17, 68] on span "Home" at bounding box center [17, 65] width 12 height 5
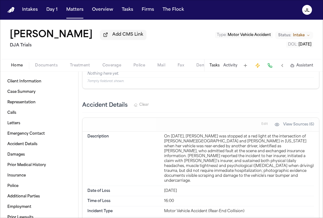
scroll to position [543, 0]
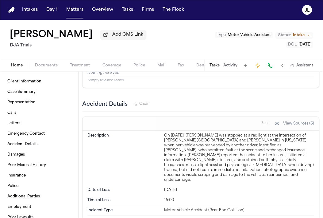
click at [41, 67] on span "Documents" at bounding box center [46, 65] width 23 height 5
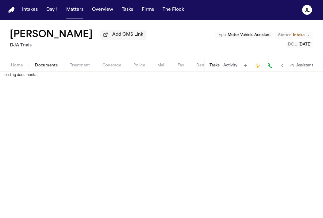
click at [41, 67] on span "Documents" at bounding box center [46, 65] width 23 height 5
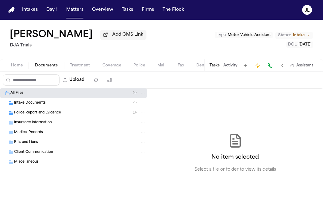
click at [44, 127] on div "Insurance Information" at bounding box center [73, 123] width 147 height 10
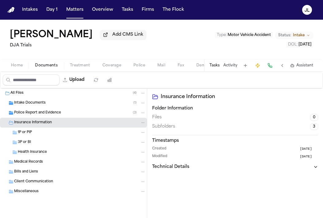
click at [41, 143] on div "3P or BI" at bounding box center [82, 142] width 128 height 6
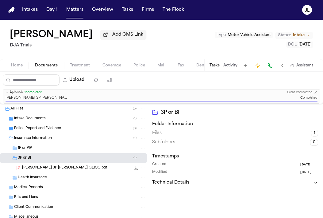
click at [101, 62] on div "Home Documents Treatment Coverage Police Mail Fax Demand Workspaces Artifacts T…" at bounding box center [161, 65] width 323 height 12
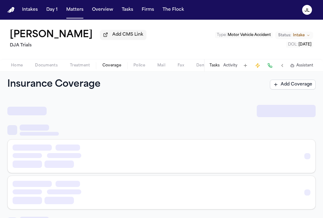
click at [101, 64] on button "Coverage" at bounding box center [111, 65] width 31 height 7
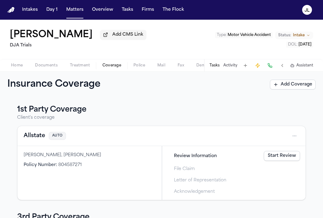
click at [56, 70] on div "Home Documents Treatment Coverage Police Mail Fax Demand Workspaces Artifacts T…" at bounding box center [161, 65] width 323 height 12
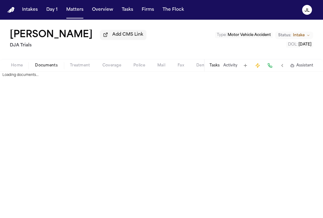
click at [60, 67] on button "Documents" at bounding box center [46, 65] width 35 height 7
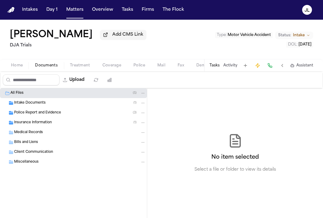
click at [53, 67] on span "Documents" at bounding box center [46, 65] width 23 height 5
click at [33, 125] on span "Insurance Information" at bounding box center [33, 122] width 38 height 5
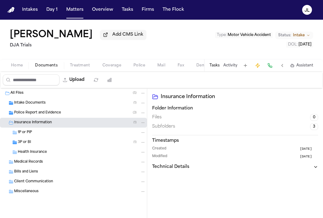
click at [28, 147] on div "3P or BI ( 1 )" at bounding box center [73, 142] width 147 height 10
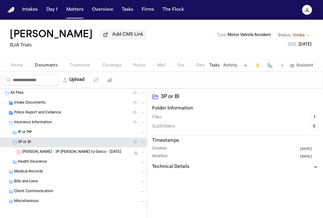
click at [141, 153] on icon "File: C. Aaronson - 3P LOR to Geico - 9.10.25" at bounding box center [143, 152] width 4 height 4
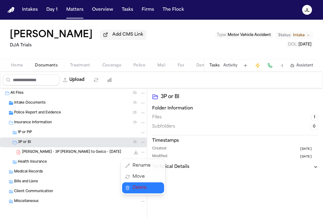
click at [137, 186] on span "Delete" at bounding box center [142, 187] width 18 height 7
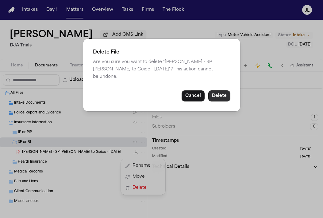
click at [216, 92] on button "Delete" at bounding box center [220, 95] width 22 height 11
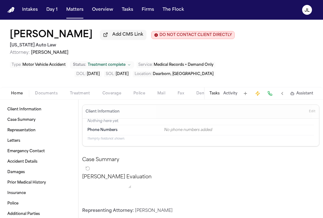
click at [223, 95] on div "Tasks Activity Assistant" at bounding box center [261, 93] width 114 height 12
click at [218, 95] on button "Tasks" at bounding box center [215, 93] width 10 height 5
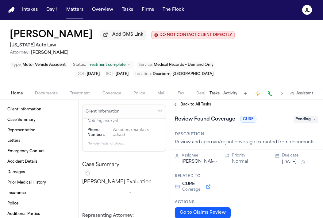
click at [119, 97] on span "button" at bounding box center [112, 96] width 26 height 1
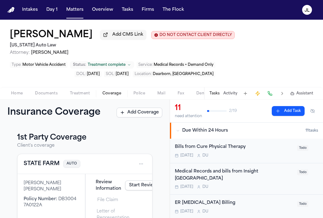
click at [49, 159] on div "STATE FARM AUTO" at bounding box center [85, 164] width 135 height 20
click at [45, 164] on button "STATE FARM" at bounding box center [42, 163] width 36 height 9
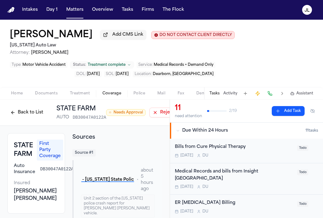
scroll to position [0, 57]
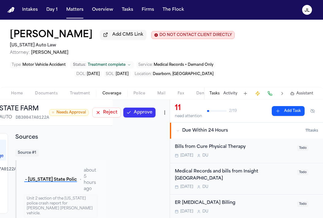
click at [146, 114] on button "Approve" at bounding box center [139, 113] width 32 height 10
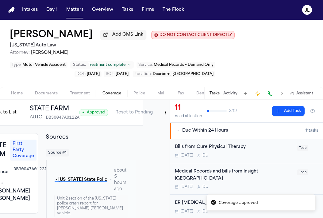
scroll to position [0, 0]
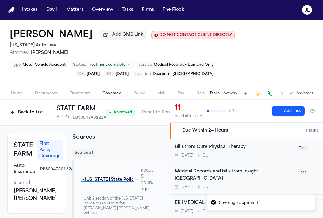
click at [20, 113] on button "Back to List" at bounding box center [26, 113] width 39 height 10
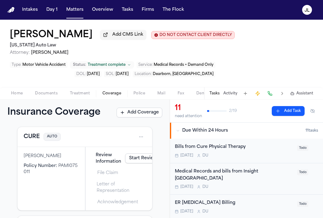
scroll to position [124, 0]
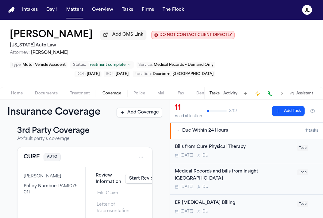
click at [31, 156] on button "CURE" at bounding box center [32, 157] width 16 height 9
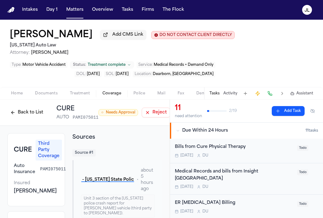
scroll to position [0, 49]
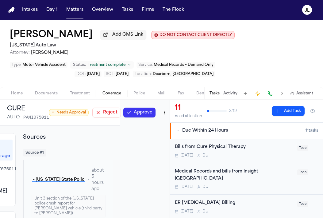
click at [152, 113] on button "Approve" at bounding box center [139, 113] width 32 height 10
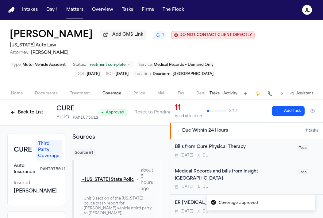
click at [9, 116] on button "Back to List" at bounding box center [26, 113] width 39 height 10
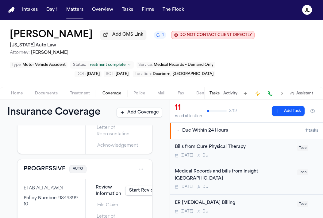
scroll to position [202, 0]
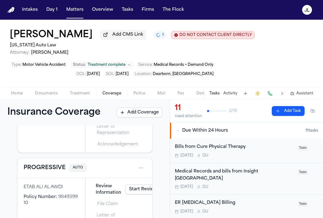
click at [33, 169] on button "PROGRESSIVE" at bounding box center [45, 167] width 42 height 9
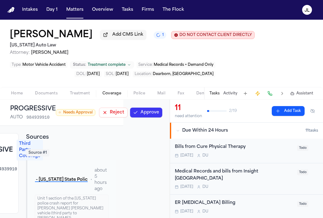
scroll to position [0, 53]
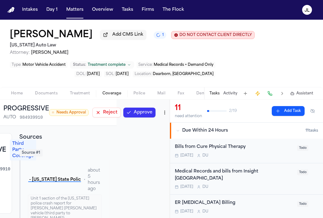
click at [139, 113] on button "Approve" at bounding box center [139, 113] width 32 height 10
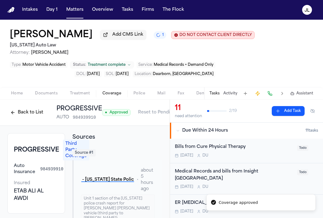
click at [32, 112] on button "Back to List" at bounding box center [26, 113] width 39 height 10
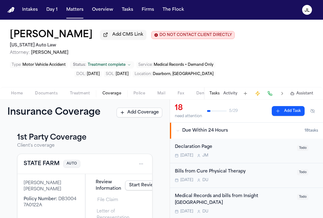
click at [38, 167] on button "STATE FARM" at bounding box center [42, 163] width 36 height 9
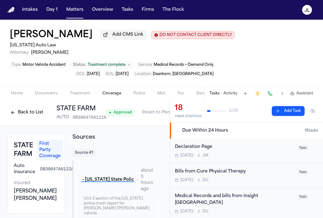
click at [17, 111] on button "Back to List" at bounding box center [26, 113] width 39 height 10
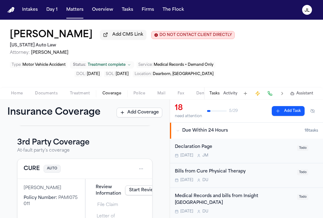
scroll to position [119, 0]
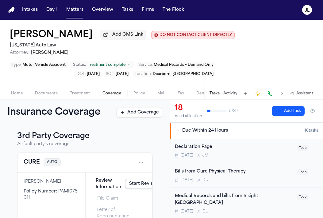
click at [30, 164] on button "CURE" at bounding box center [32, 162] width 16 height 9
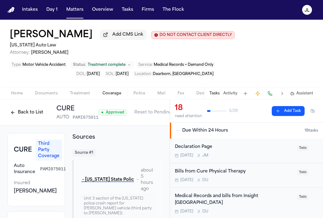
click at [27, 117] on button "Back to List" at bounding box center [26, 113] width 39 height 10
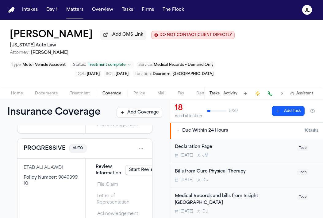
scroll to position [219, 0]
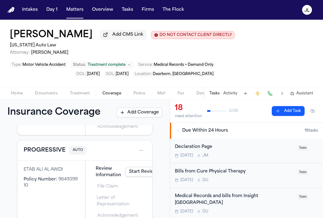
click at [38, 151] on button "PROGRESSIVE" at bounding box center [45, 150] width 42 height 9
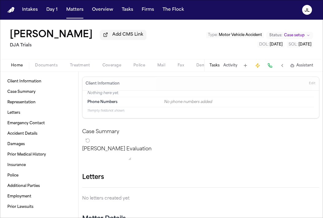
click at [209, 68] on div "Tasks Activity Assistant" at bounding box center [261, 65] width 114 height 12
click at [119, 65] on span "Coverage" at bounding box center [112, 65] width 19 height 5
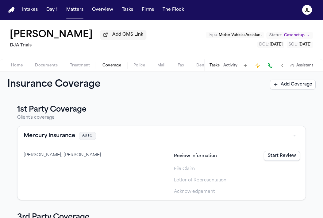
click at [54, 140] on button "Mercury Insurance" at bounding box center [50, 135] width 52 height 9
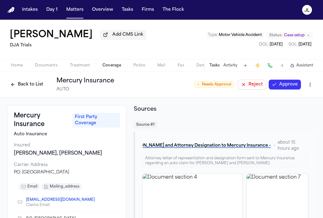
click at [287, 83] on button "Approve" at bounding box center [285, 85] width 32 height 10
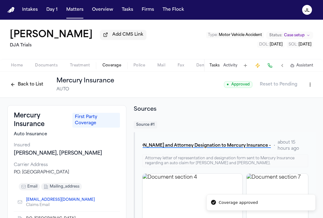
click at [20, 86] on button "Back to List" at bounding box center [26, 85] width 39 height 10
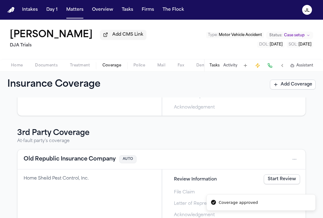
scroll to position [98, 0]
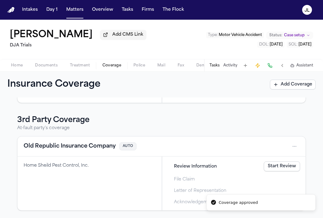
click at [96, 150] on button "Old Republic Insurance Company" at bounding box center [70, 146] width 92 height 9
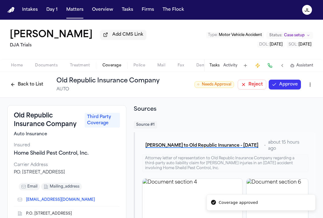
click at [291, 84] on button "Approve" at bounding box center [285, 85] width 32 height 10
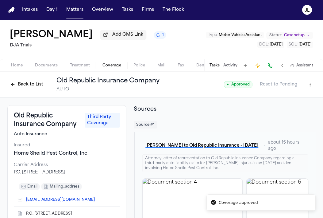
click at [25, 78] on div "Back to List Old Republic Insurance Company AUTO" at bounding box center [83, 84] width 152 height 16
click at [25, 80] on div "Back to List Old Republic Insurance Company AUTO" at bounding box center [83, 84] width 152 height 16
click at [25, 84] on button "Back to List" at bounding box center [26, 85] width 39 height 10
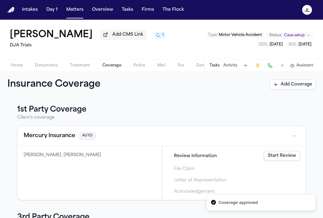
click at [216, 69] on div "Tasks Activity Assistant" at bounding box center [261, 65] width 114 height 12
click at [215, 67] on button "Tasks" at bounding box center [215, 65] width 10 height 5
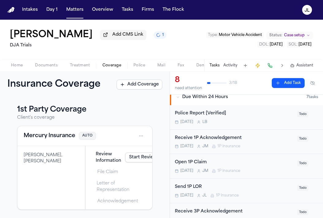
scroll to position [54, 0]
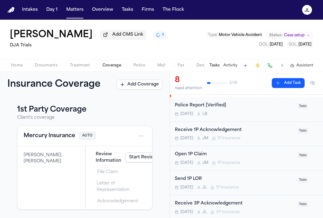
click at [273, 162] on div "[DATE] [PERSON_NAME] 1P Insurance" at bounding box center [234, 162] width 119 height 5
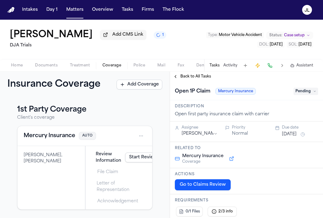
click at [311, 95] on span "Pending" at bounding box center [306, 91] width 25 height 7
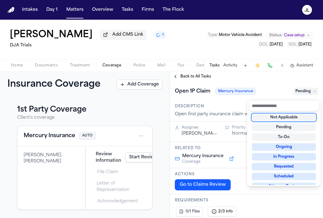
click at [286, 118] on div "Not Applicable" at bounding box center [284, 117] width 64 height 7
click at [180, 77] on div "**********" at bounding box center [246, 145] width 153 height 146
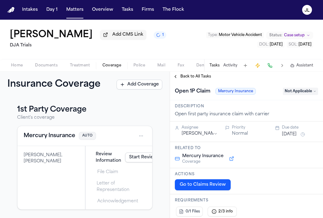
click at [179, 79] on button "Back to All Tasks" at bounding box center [192, 76] width 44 height 5
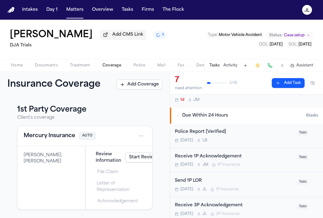
scroll to position [34, 0]
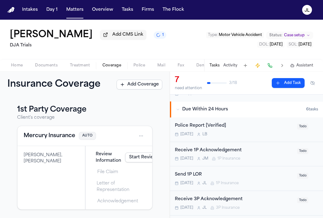
click at [211, 177] on div "Send 1P LOR" at bounding box center [234, 174] width 119 height 7
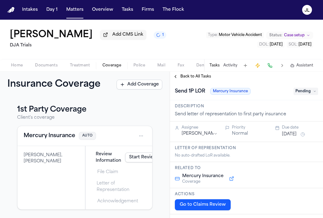
click at [297, 94] on span "Pending" at bounding box center [306, 91] width 25 height 7
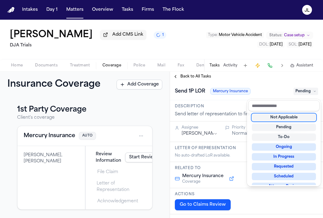
click at [290, 115] on div "Not Applicable" at bounding box center [284, 117] width 64 height 7
click at [196, 80] on div "**********" at bounding box center [246, 145] width 153 height 146
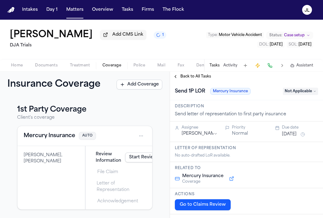
click at [194, 79] on span "Back to All Tasks" at bounding box center [196, 76] width 31 height 5
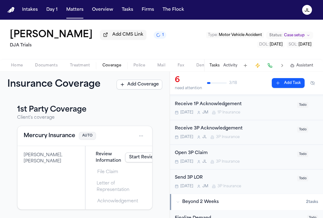
scroll to position [80, 0]
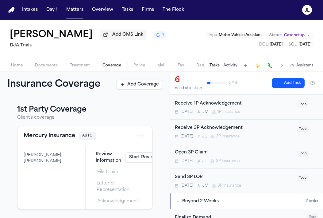
click at [230, 156] on div "Open 3P Claim" at bounding box center [234, 152] width 119 height 7
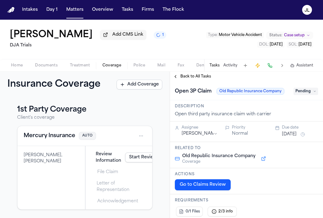
click at [308, 93] on span "Pending" at bounding box center [306, 91] width 25 height 7
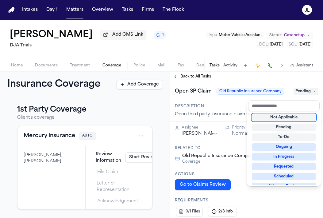
click at [290, 116] on div "Not Applicable" at bounding box center [284, 117] width 64 height 7
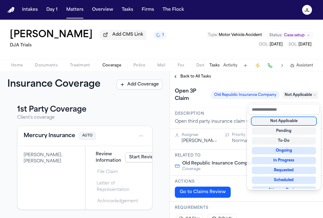
click at [183, 74] on div "**********" at bounding box center [246, 145] width 153 height 146
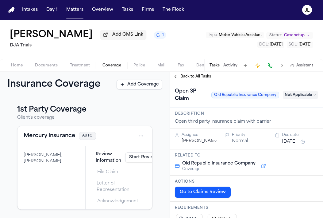
click at [183, 75] on span "Back to All Tasks" at bounding box center [196, 76] width 31 height 5
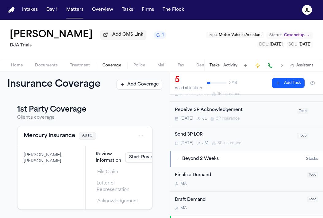
scroll to position [101, 0]
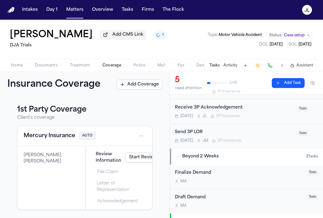
click at [267, 132] on div "Send 3P LOR" at bounding box center [234, 132] width 119 height 7
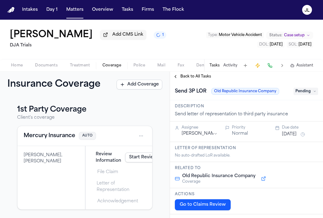
click at [306, 91] on span "Pending" at bounding box center [306, 91] width 25 height 7
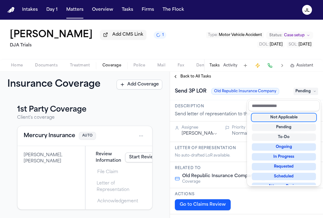
click at [288, 119] on div "Not Applicable" at bounding box center [284, 117] width 64 height 7
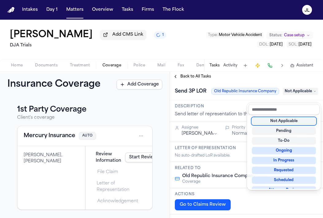
click at [182, 78] on div "**********" at bounding box center [246, 145] width 153 height 146
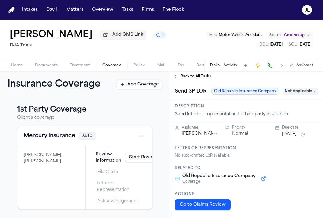
click at [182, 79] on span "Back to All Tasks" at bounding box center [196, 76] width 31 height 5
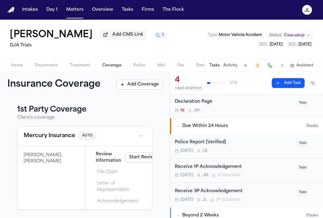
scroll to position [15, 0]
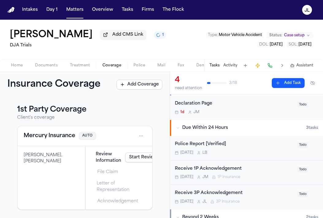
click at [213, 178] on icon "Open task: Receive 1P Acknowledgement" at bounding box center [213, 178] width 1 height 2
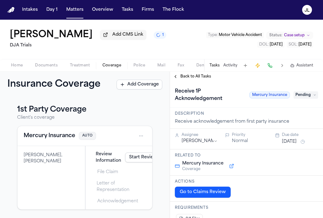
click at [303, 93] on span "Pending" at bounding box center [306, 94] width 25 height 7
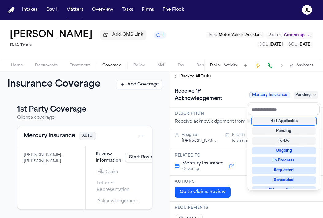
click at [297, 116] on div "Not Applicable Pending To-Do Ongoing In Progress Requested Scheduled Attorney R…" at bounding box center [284, 152] width 72 height 74
click at [296, 117] on div "Not Applicable" at bounding box center [284, 120] width 64 height 7
click at [310, 78] on div "**********" at bounding box center [246, 145] width 153 height 146
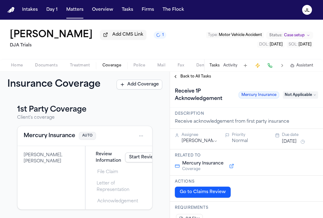
click at [183, 79] on span "Back to All Tasks" at bounding box center [196, 76] width 31 height 5
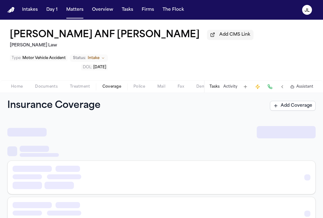
click at [113, 88] on span "Coverage" at bounding box center [112, 86] width 19 height 5
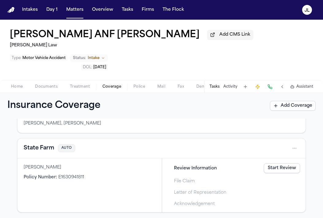
scroll to position [49, 0]
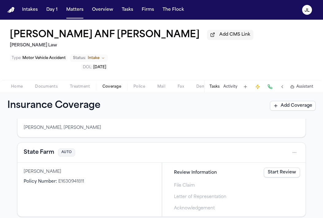
click at [37, 154] on button "State Farm" at bounding box center [39, 152] width 31 height 9
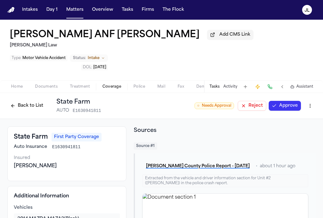
click at [289, 108] on button "Approve" at bounding box center [285, 106] width 32 height 10
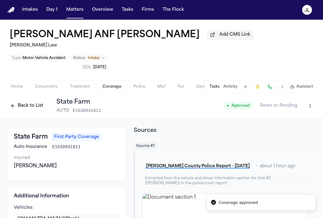
click at [23, 109] on button "Back to List" at bounding box center [26, 106] width 39 height 10
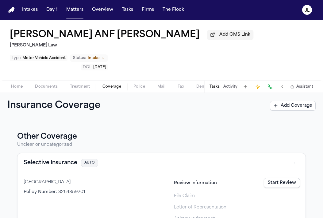
scroll to position [225, 0]
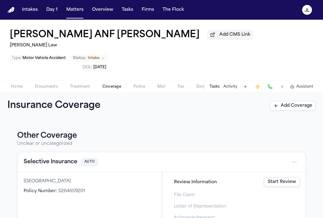
click at [43, 163] on button "Selective Insurance" at bounding box center [51, 162] width 54 height 9
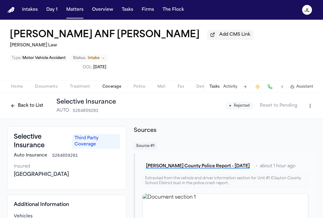
click at [283, 106] on button "Reset to Pending" at bounding box center [278, 106] width 45 height 10
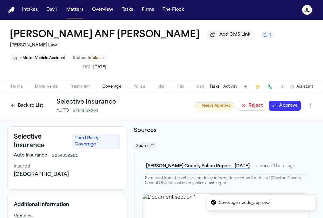
click at [284, 108] on button "Approve" at bounding box center [285, 106] width 32 height 10
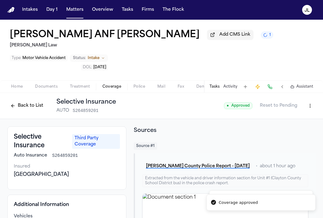
click at [34, 107] on button "Back to List" at bounding box center [26, 106] width 39 height 10
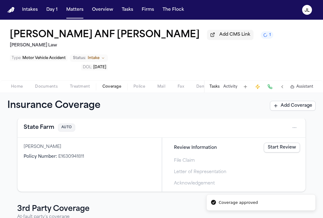
scroll to position [17, 0]
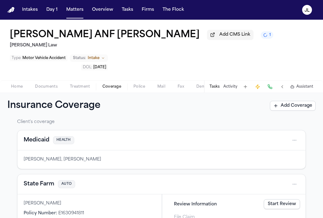
click at [46, 186] on button "State Farm" at bounding box center [39, 184] width 31 height 9
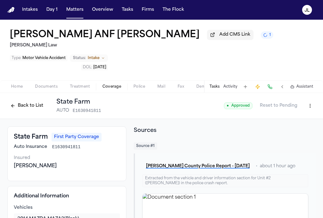
click at [15, 110] on button "Back to List" at bounding box center [26, 106] width 39 height 10
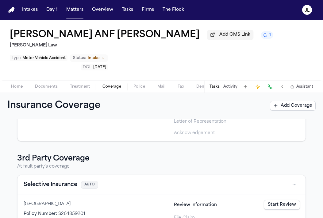
scroll to position [164, 0]
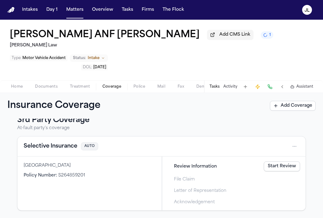
click at [52, 149] on button "Selective Insurance" at bounding box center [51, 146] width 54 height 9
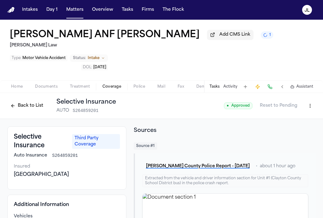
click at [35, 107] on button "Back to List" at bounding box center [26, 106] width 39 height 10
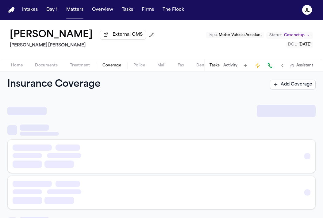
click at [111, 65] on span "Coverage" at bounding box center [112, 65] width 19 height 5
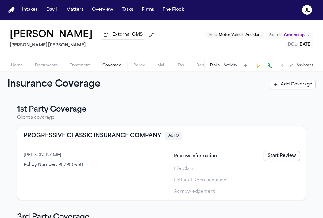
click at [105, 140] on button "PROGRESSIVE CLASSIC INSURANCE COMPANY" at bounding box center [93, 135] width 138 height 9
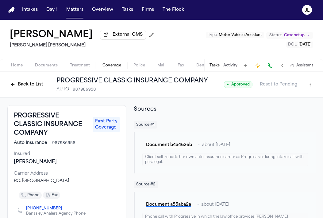
click at [27, 85] on button "Back to List" at bounding box center [26, 85] width 39 height 10
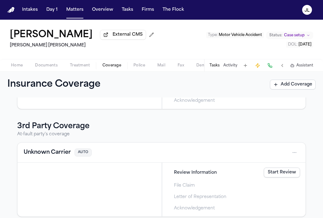
scroll to position [92, 0]
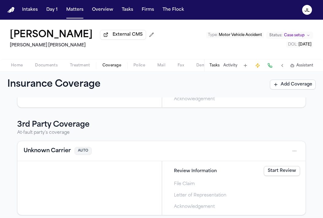
click at [58, 155] on button "Unknown Carrier" at bounding box center [47, 151] width 47 height 9
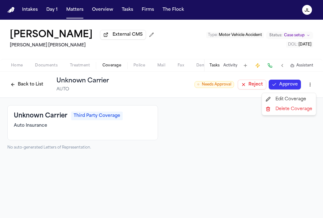
click at [306, 83] on html "Intakes Day 1 Matters Overview Tasks Firms The Flock JL Shaleia Behling Externa…" at bounding box center [161, 109] width 323 height 218
click at [287, 111] on div "Delete Coverage" at bounding box center [290, 109] width 52 height 10
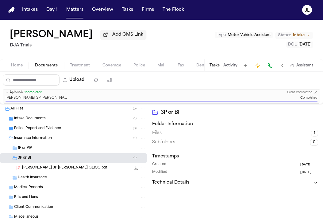
click at [91, 151] on div "1P or PIP" at bounding box center [82, 148] width 128 height 6
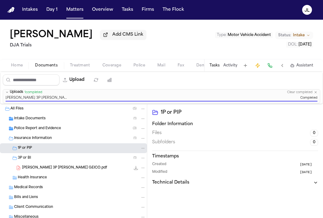
click at [75, 166] on div "[PERSON_NAME] 3P [PERSON_NAME] GEICO.pdf 262.3 KB • PDF" at bounding box center [73, 168] width 147 height 10
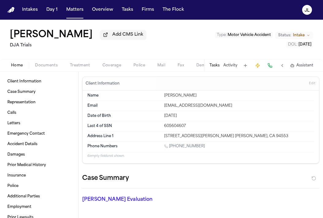
click at [25, 69] on button "Home" at bounding box center [17, 65] width 24 height 7
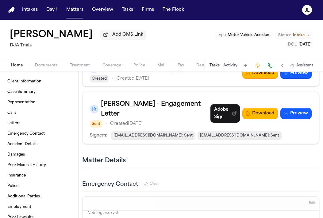
scroll to position [250, 0]
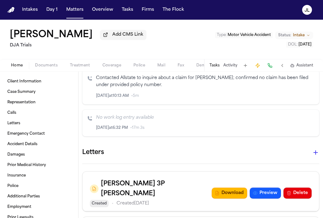
click at [316, 154] on icon "button" at bounding box center [316, 152] width 4 height 4
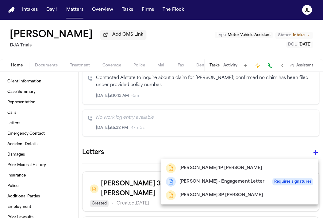
click at [238, 144] on div at bounding box center [161, 109] width 323 height 218
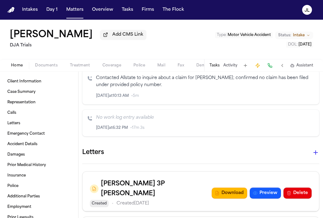
drag, startPoint x: 238, startPoint y: 143, endPoint x: 238, endPoint y: 139, distance: 4.0
click at [316, 157] on button "button" at bounding box center [316, 152] width 12 height 12
